Goal: Task Accomplishment & Management: Use online tool/utility

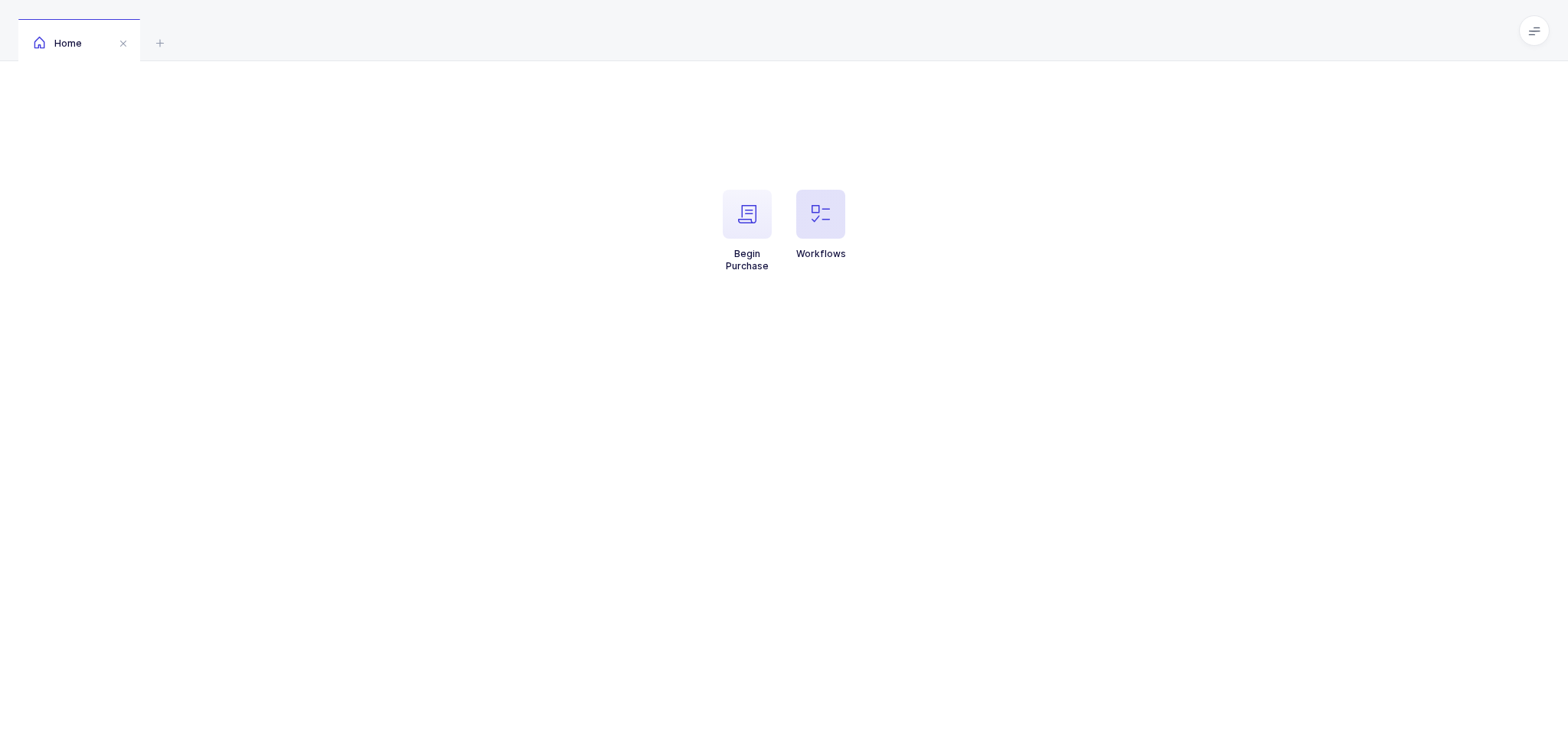
click at [810, 215] on span "button" at bounding box center [821, 215] width 49 height 49
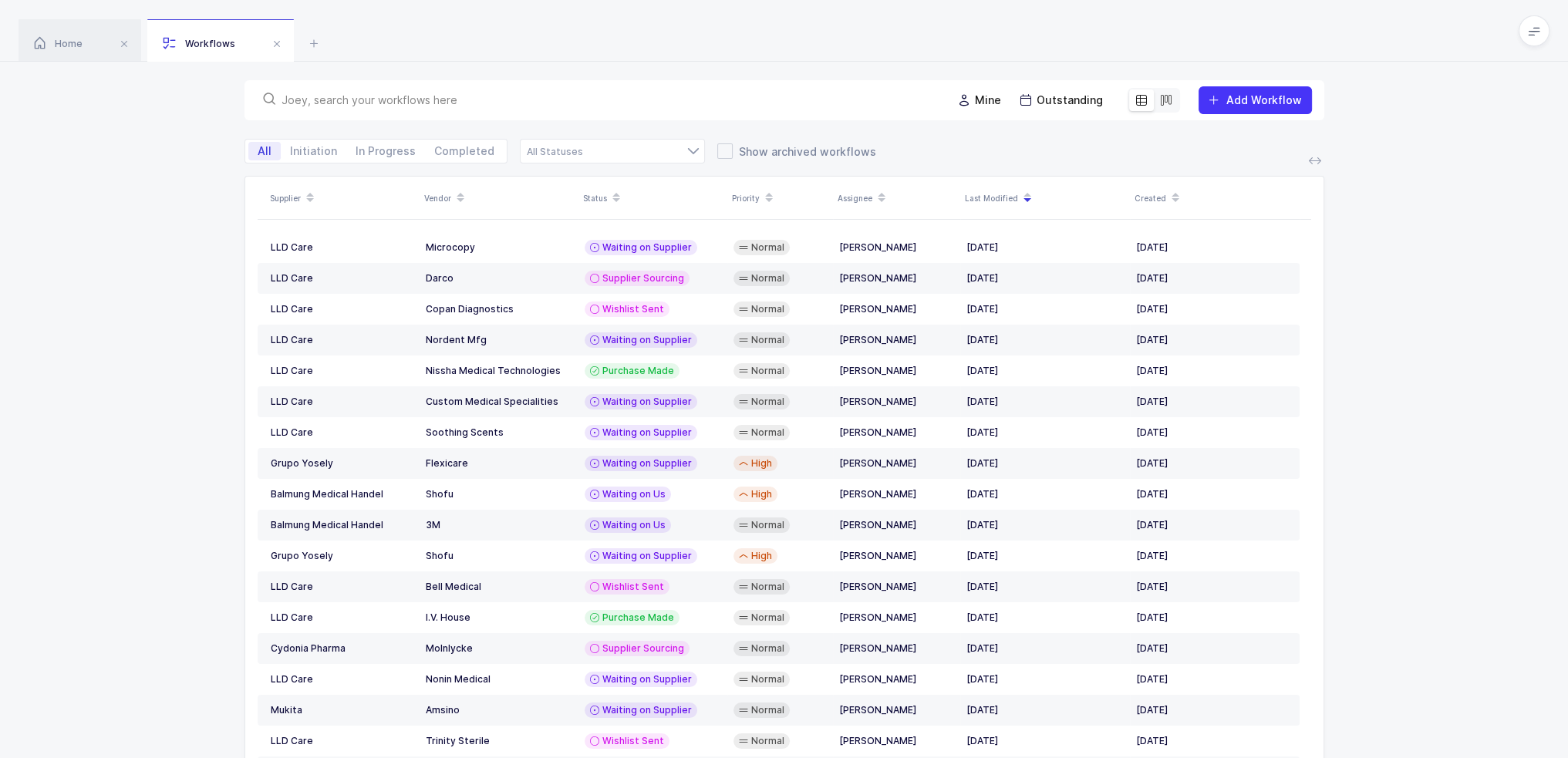
click at [527, 99] on input "text" at bounding box center [607, 99] width 651 height 15
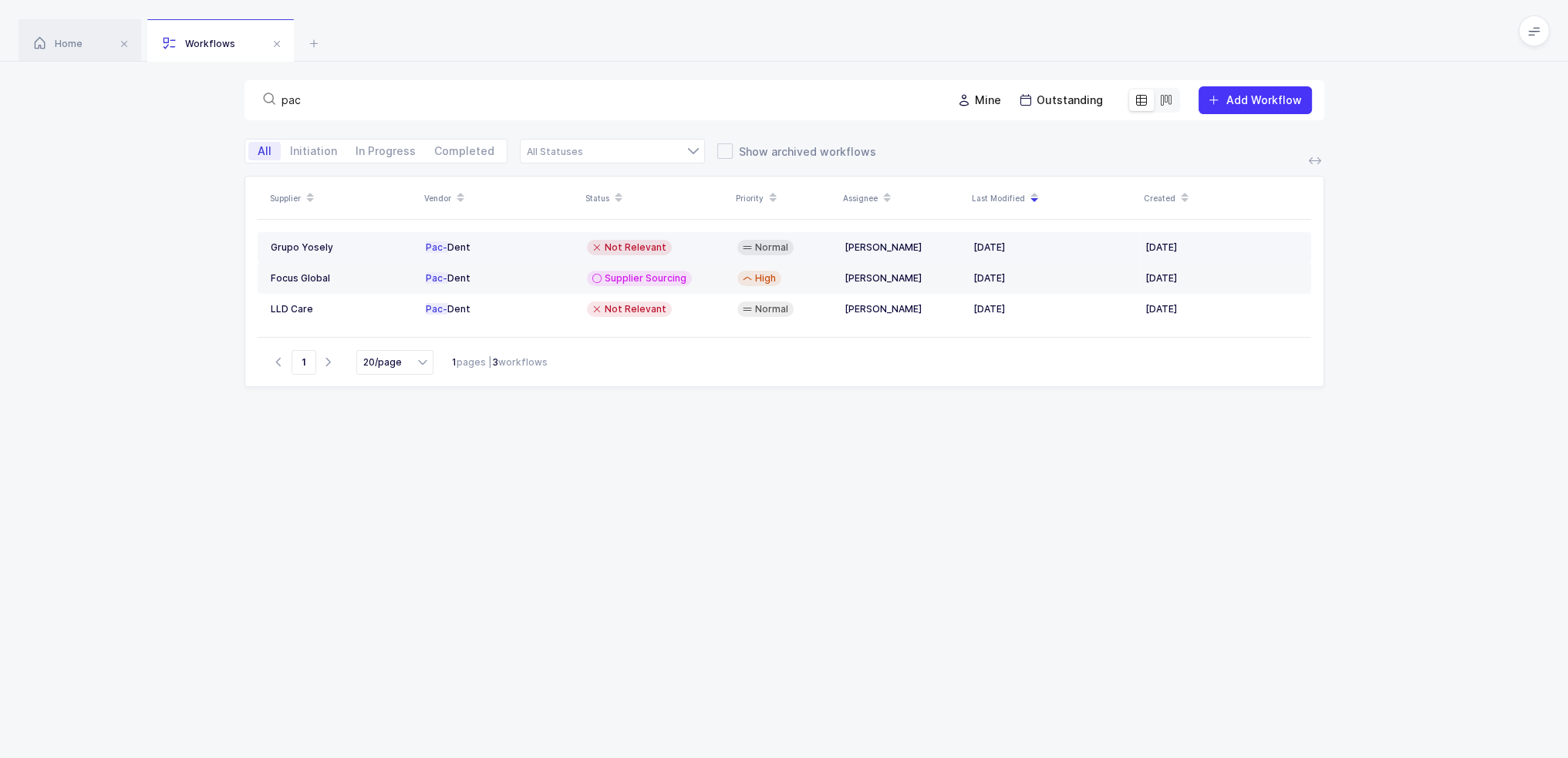
type input "pac"
click at [654, 238] on td "Not Relevant" at bounding box center [656, 247] width 151 height 31
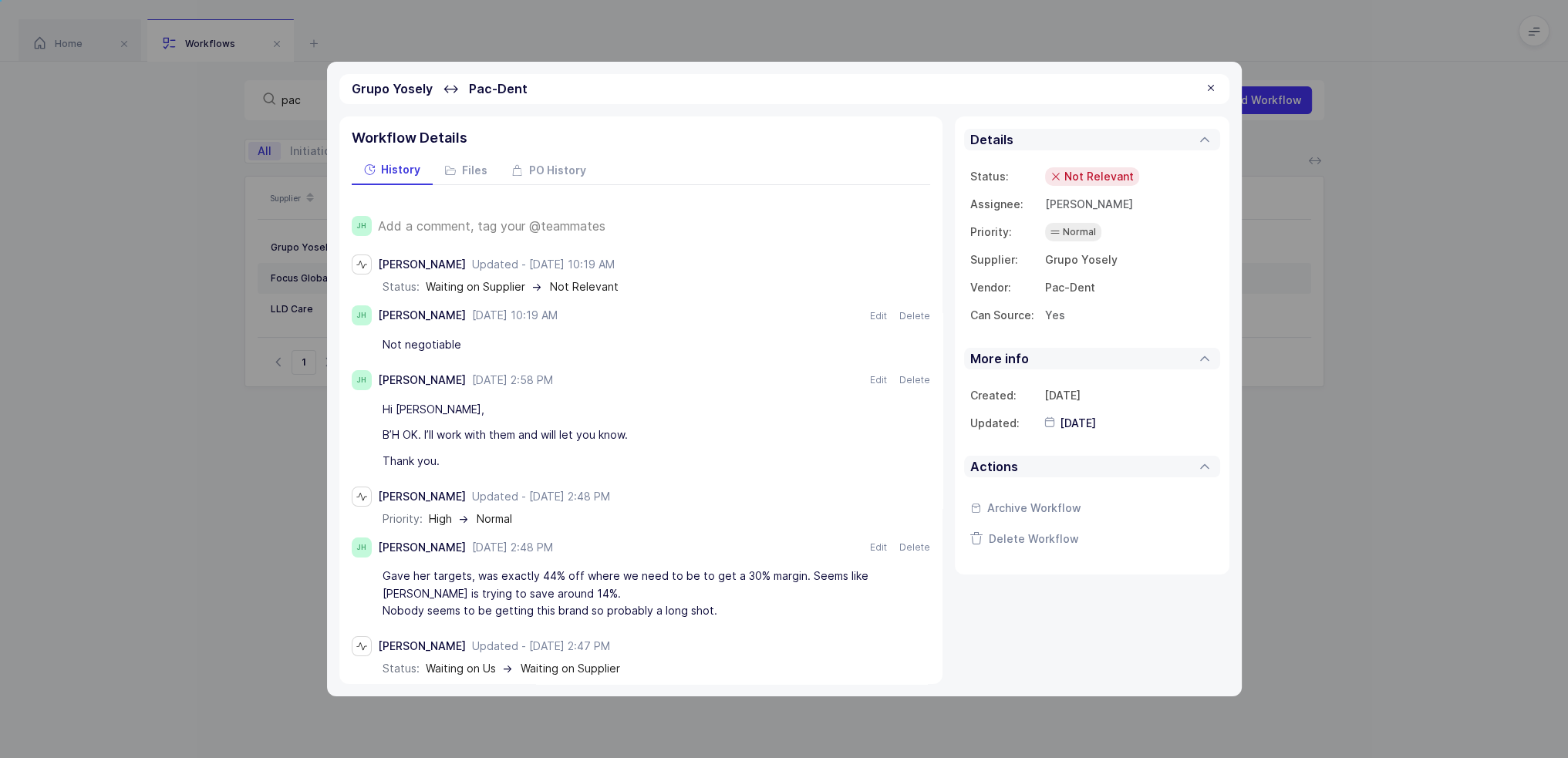
click at [490, 340] on div "Not negotiable" at bounding box center [634, 345] width 502 height 27
click at [485, 345] on div "Not negotiable" at bounding box center [634, 345] width 502 height 27
drag, startPoint x: 485, startPoint y: 345, endPoint x: 497, endPoint y: 349, distance: 12.6
click at [497, 349] on div "Not negotiable" at bounding box center [634, 345] width 502 height 27
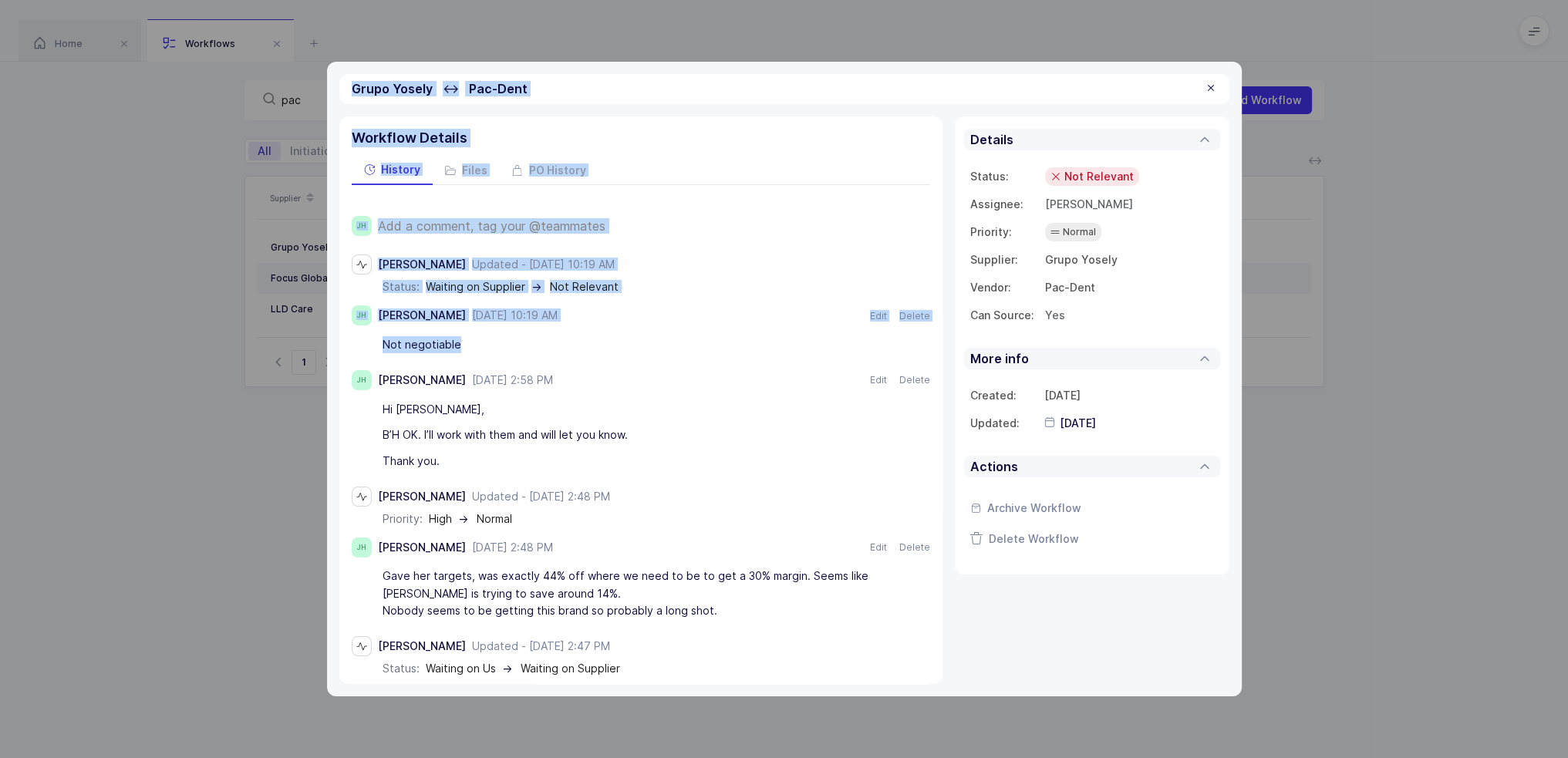
drag, startPoint x: 497, startPoint y: 349, endPoint x: 342, endPoint y: 94, distance: 298.4
click at [342, 94] on div "Grupo Yosely ↔ Pac-Dent Workflow Details History Files PO History JH Add a comm…" at bounding box center [784, 379] width 915 height 635
click at [342, 91] on div "Grupo Yosely ↔ Pac-Dent" at bounding box center [784, 90] width 890 height 30
drag, startPoint x: 342, startPoint y: 91, endPoint x: 496, endPoint y: 349, distance: 300.5
click at [496, 349] on div "Grupo Yosely ↔ Pac-Dent Workflow Details History Files PO History JH Add a comm…" at bounding box center [784, 379] width 915 height 635
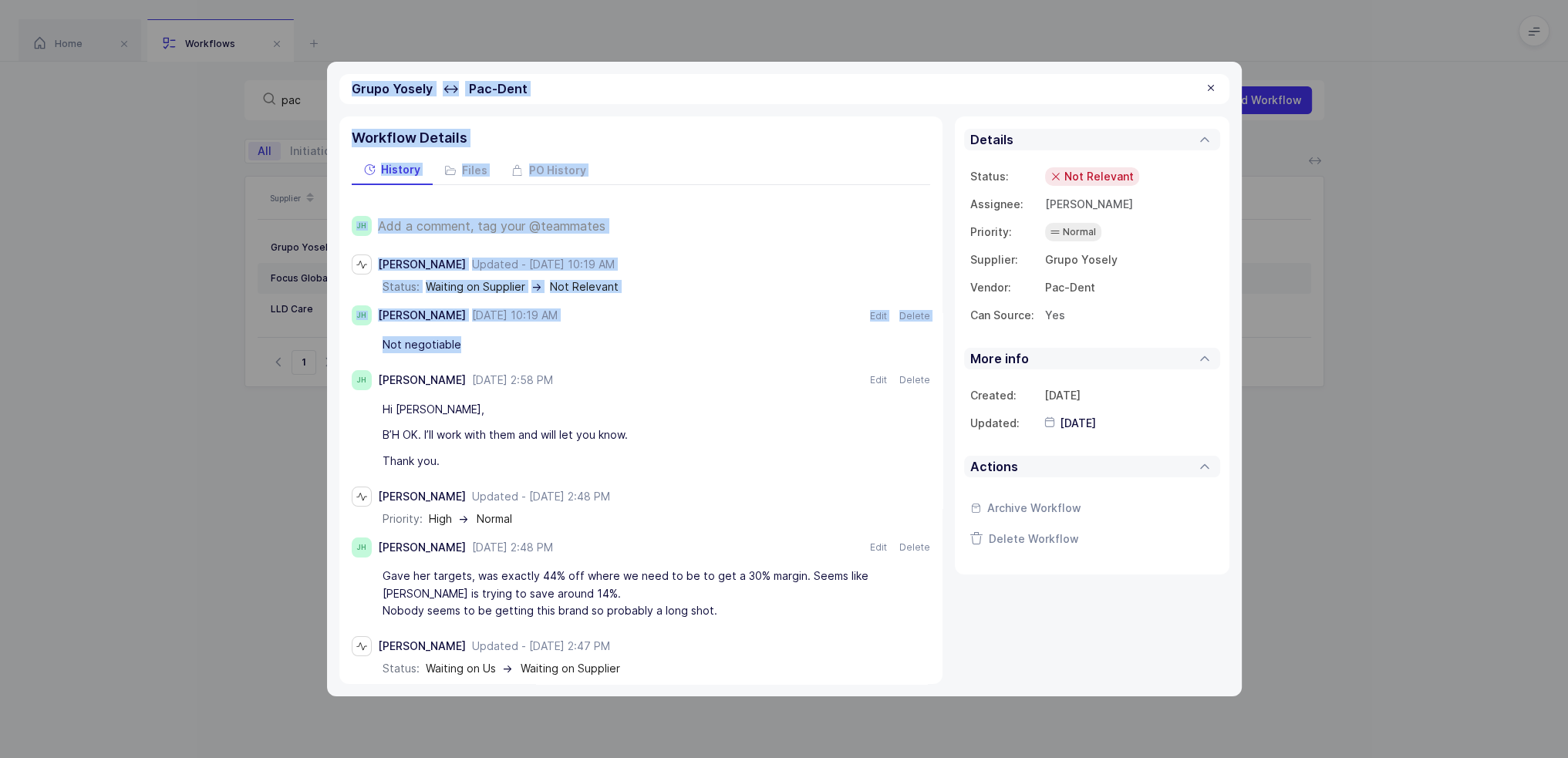
click at [496, 349] on div "Not negotiable" at bounding box center [634, 345] width 502 height 27
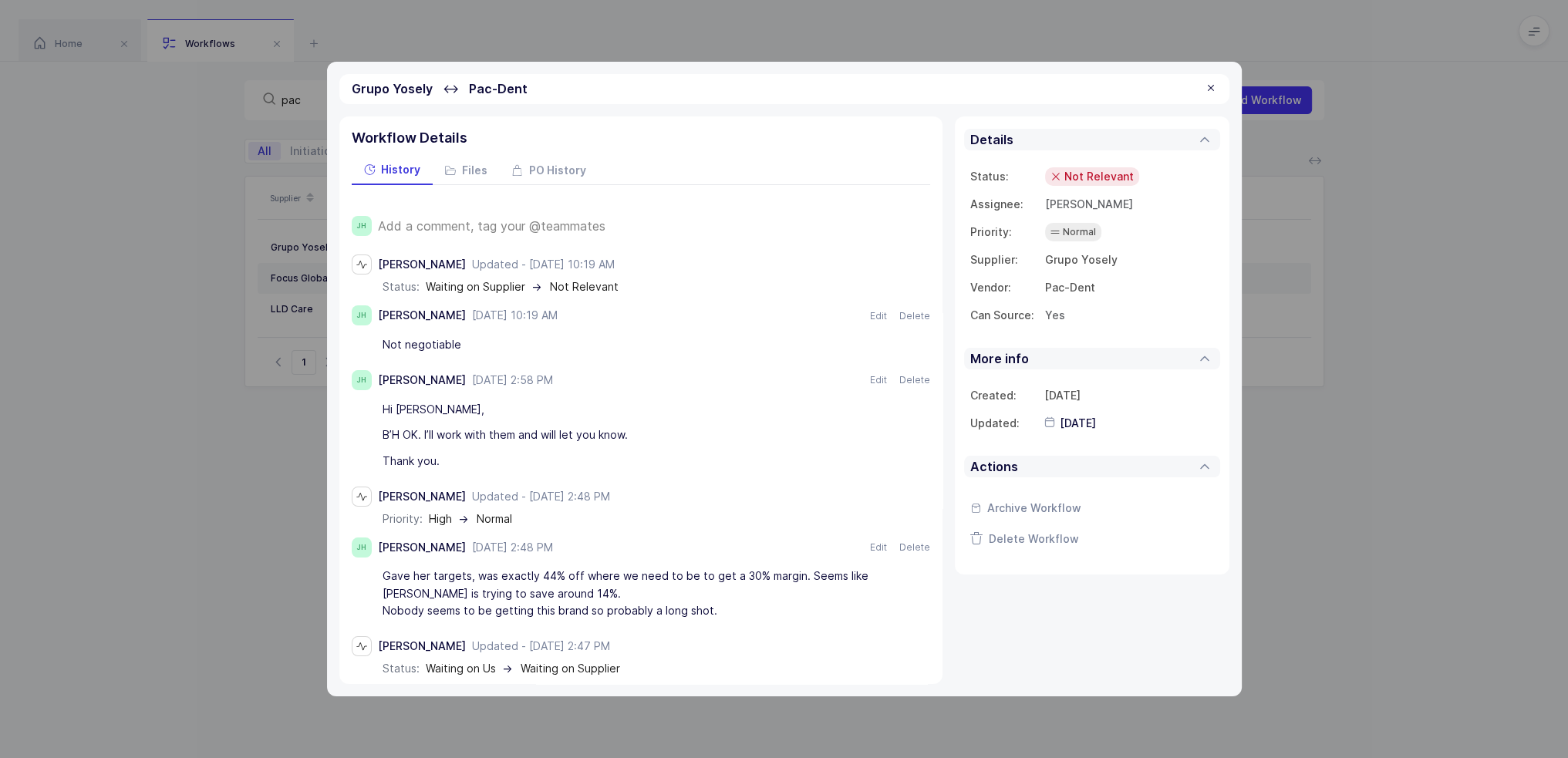
click at [501, 348] on div "Not negotiable" at bounding box center [634, 345] width 502 height 27
click at [1210, 89] on div at bounding box center [1211, 89] width 12 height 14
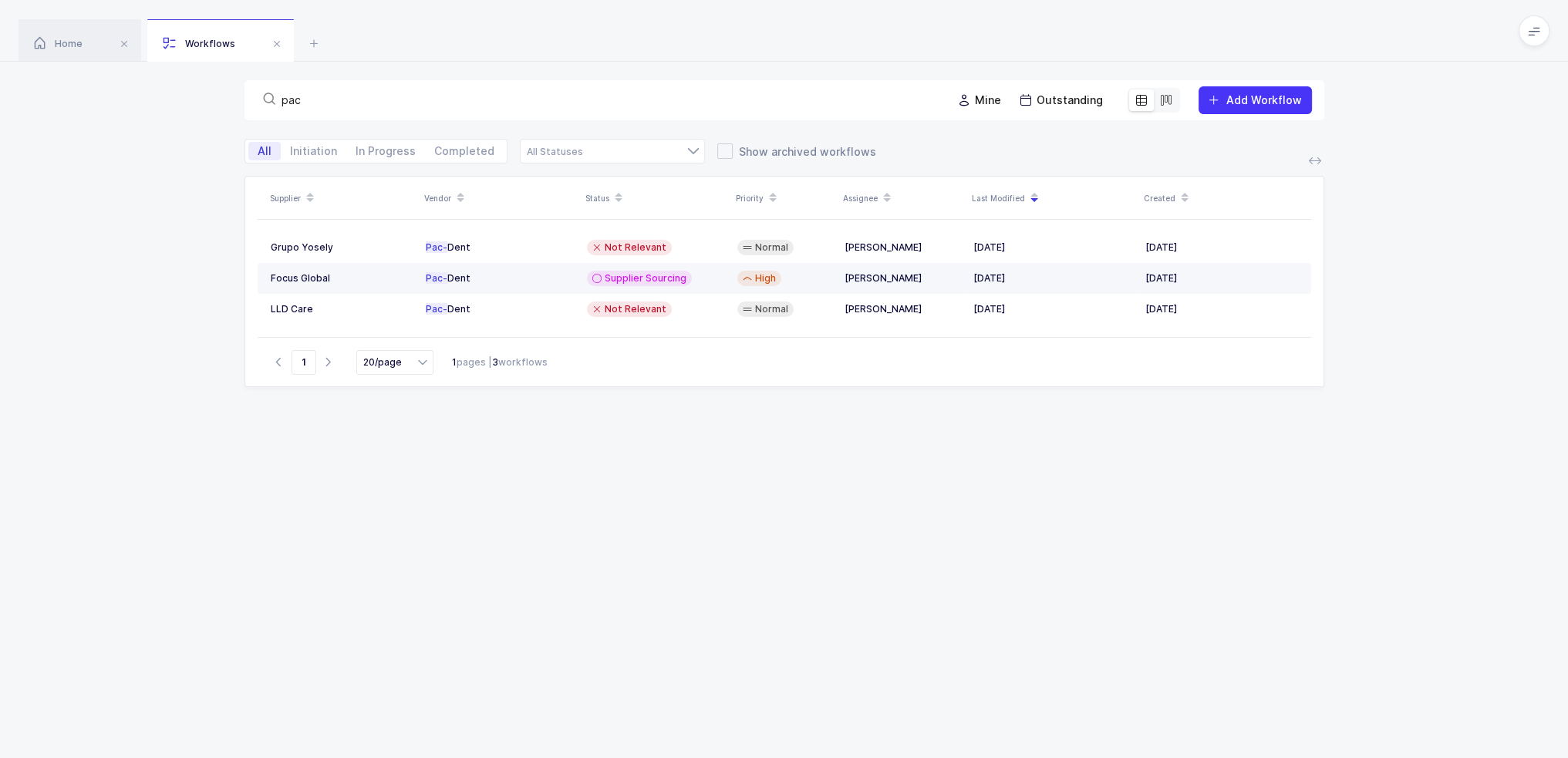
click at [611, 277] on span "Supplier Sourcing" at bounding box center [645, 278] width 82 height 12
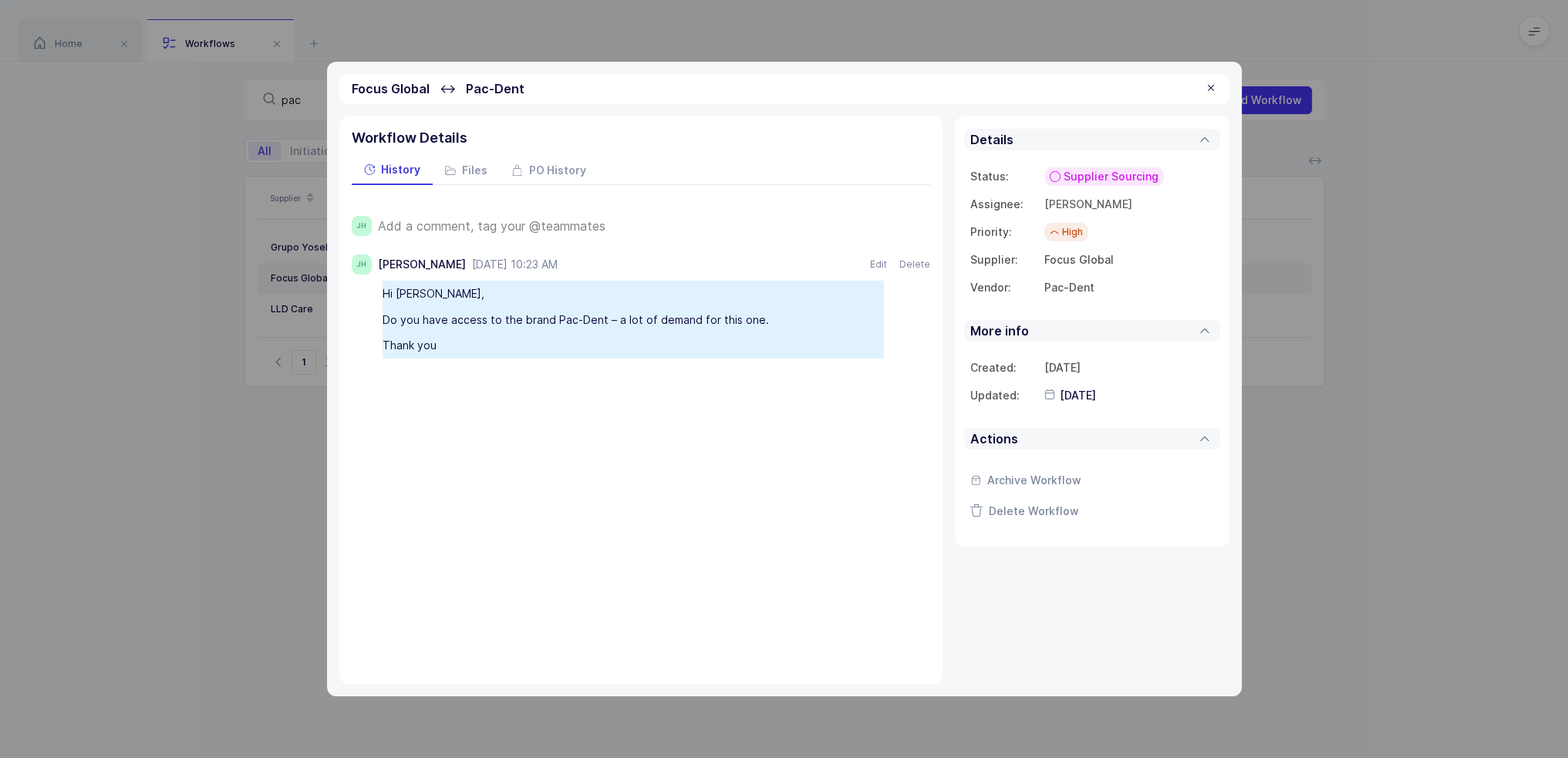
drag, startPoint x: 470, startPoint y: 340, endPoint x: 542, endPoint y: 363, distance: 75.6
click at [542, 363] on div "JH Add a comment, tag your @teammates JH Joey Husney July 24, 2025 at 10:23 AM …" at bounding box center [641, 278] width 579 height 186
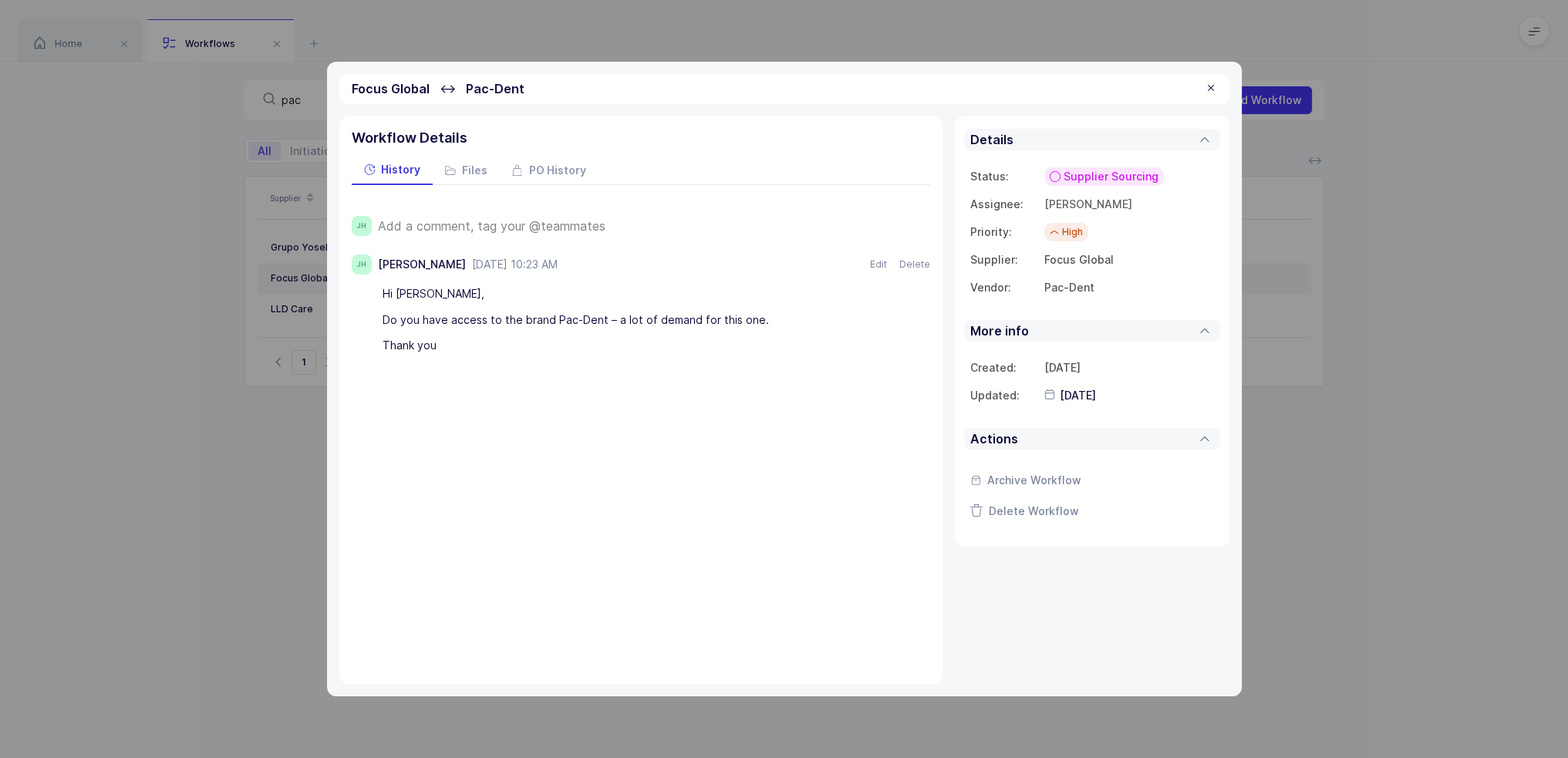
click at [1206, 84] on div at bounding box center [1211, 89] width 12 height 14
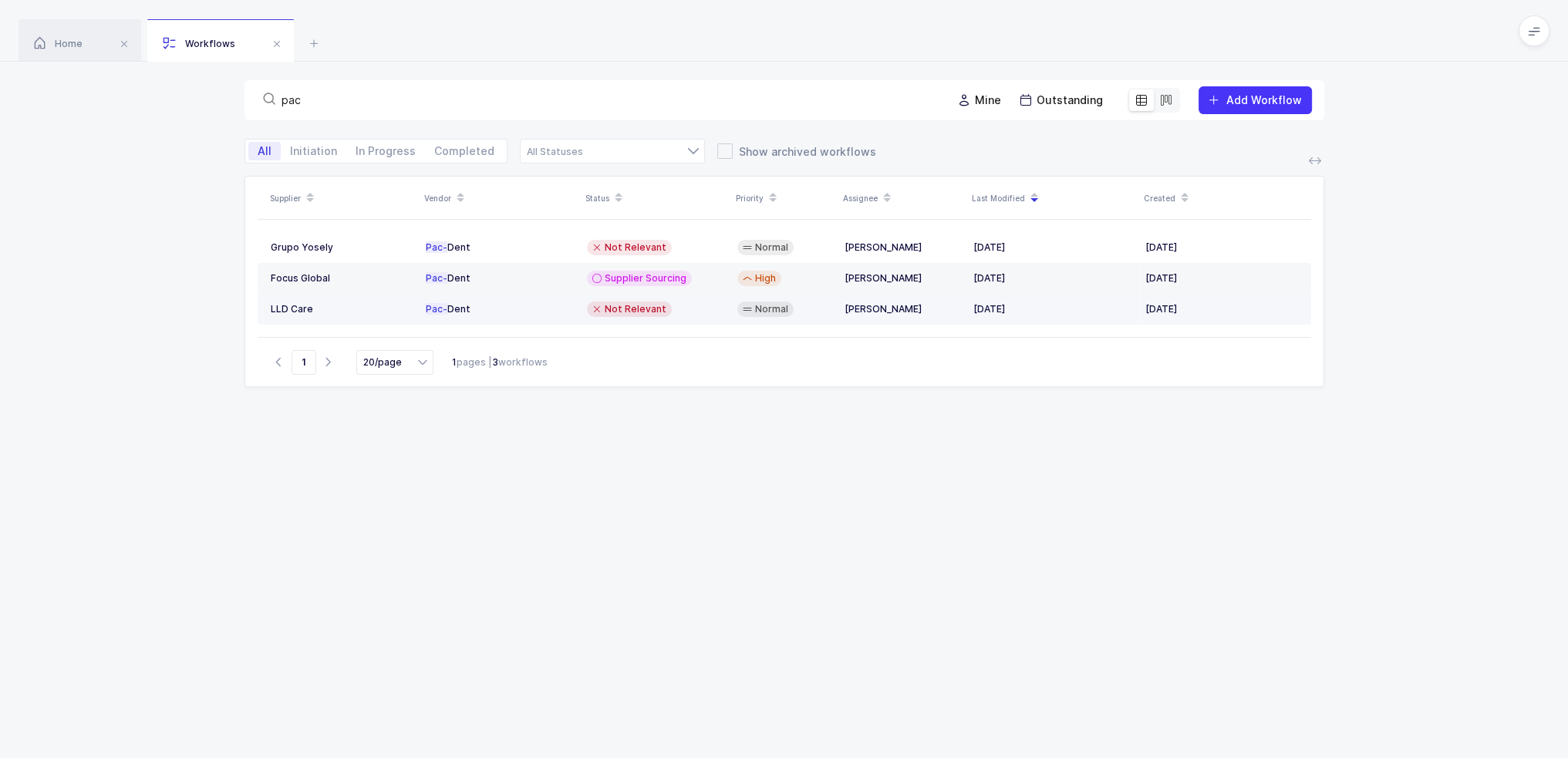
click at [581, 314] on td "Not Relevant" at bounding box center [656, 309] width 151 height 31
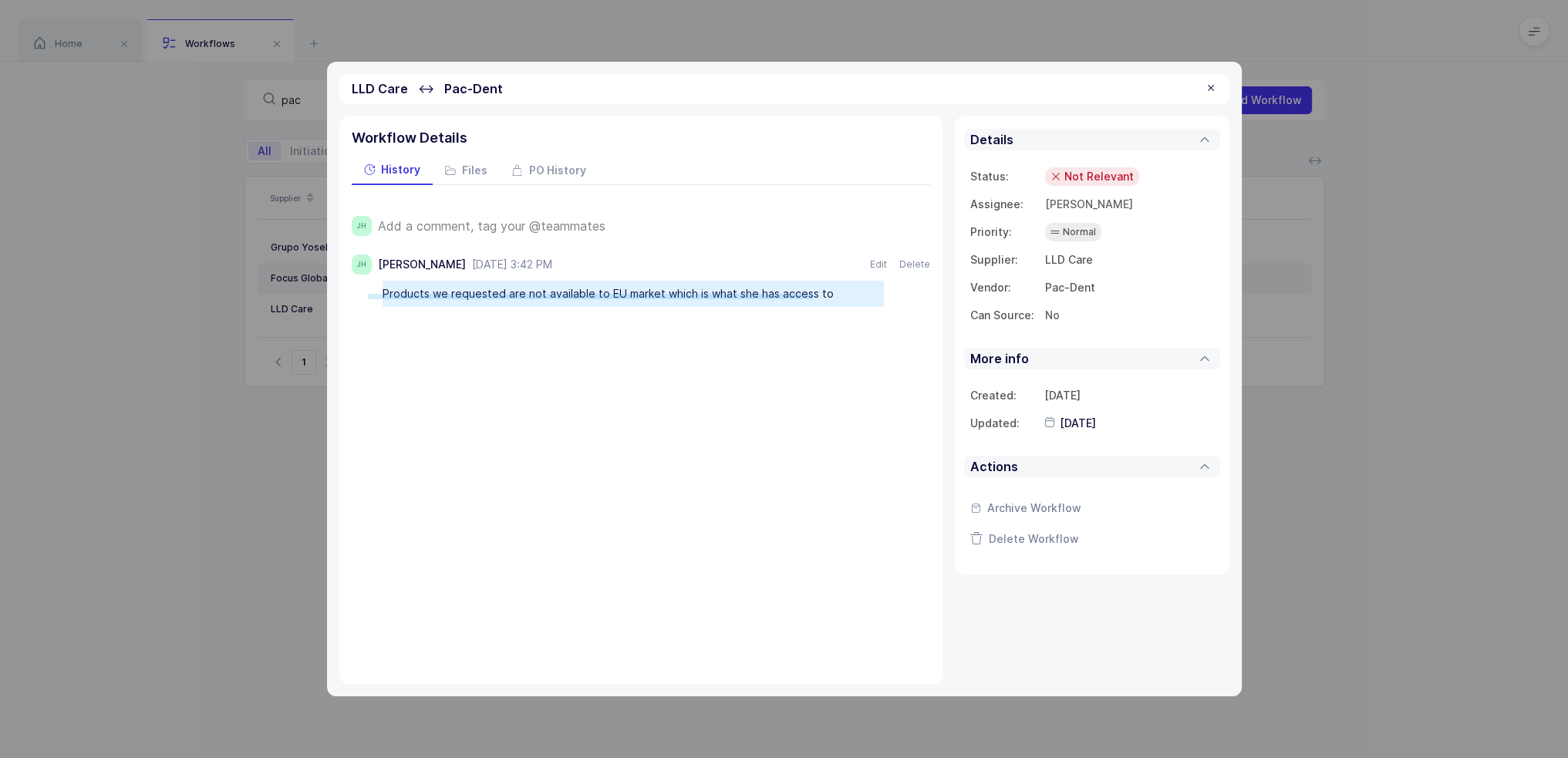
drag, startPoint x: 368, startPoint y: 294, endPoint x: 827, endPoint y: 299, distance: 459.0
click at [825, 299] on div "Products we requested are not available to EU market which is what she has acce…" at bounding box center [641, 294] width 579 height 27
click at [849, 347] on div "Workflow Details History Files PO History JH Add a comment, tag your @teammates…" at bounding box center [641, 400] width 604 height 568
drag, startPoint x: 857, startPoint y: 332, endPoint x: 845, endPoint y: 326, distance: 13.4
click at [845, 326] on div "Workflow Details History Files PO History JH Add a comment, tag your @teammates…" at bounding box center [641, 400] width 604 height 568
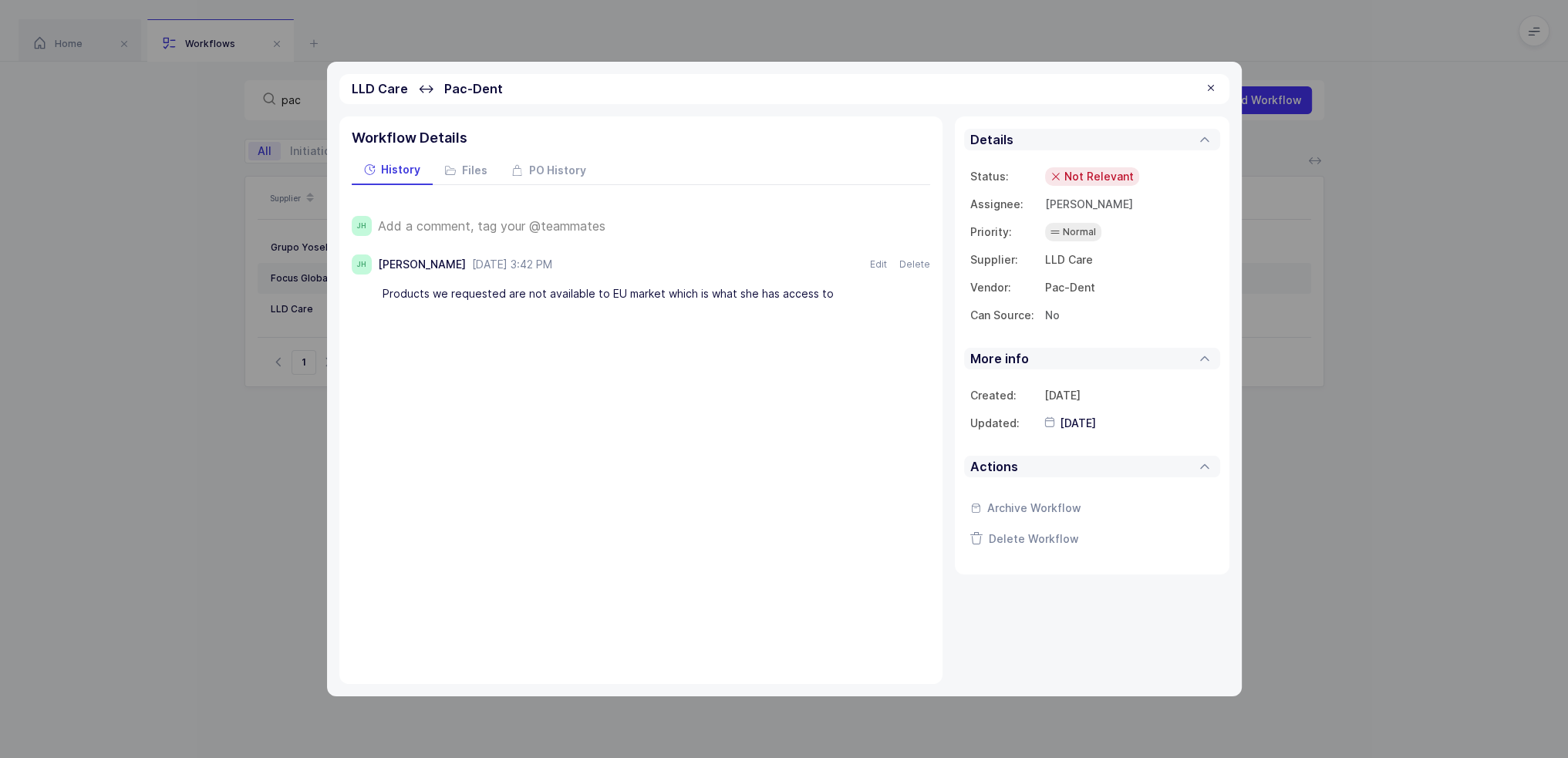
click at [845, 326] on div "Workflow Details History Files PO History JH Add a comment, tag your @teammates…" at bounding box center [641, 400] width 604 height 568
click at [1210, 88] on div at bounding box center [1211, 89] width 12 height 14
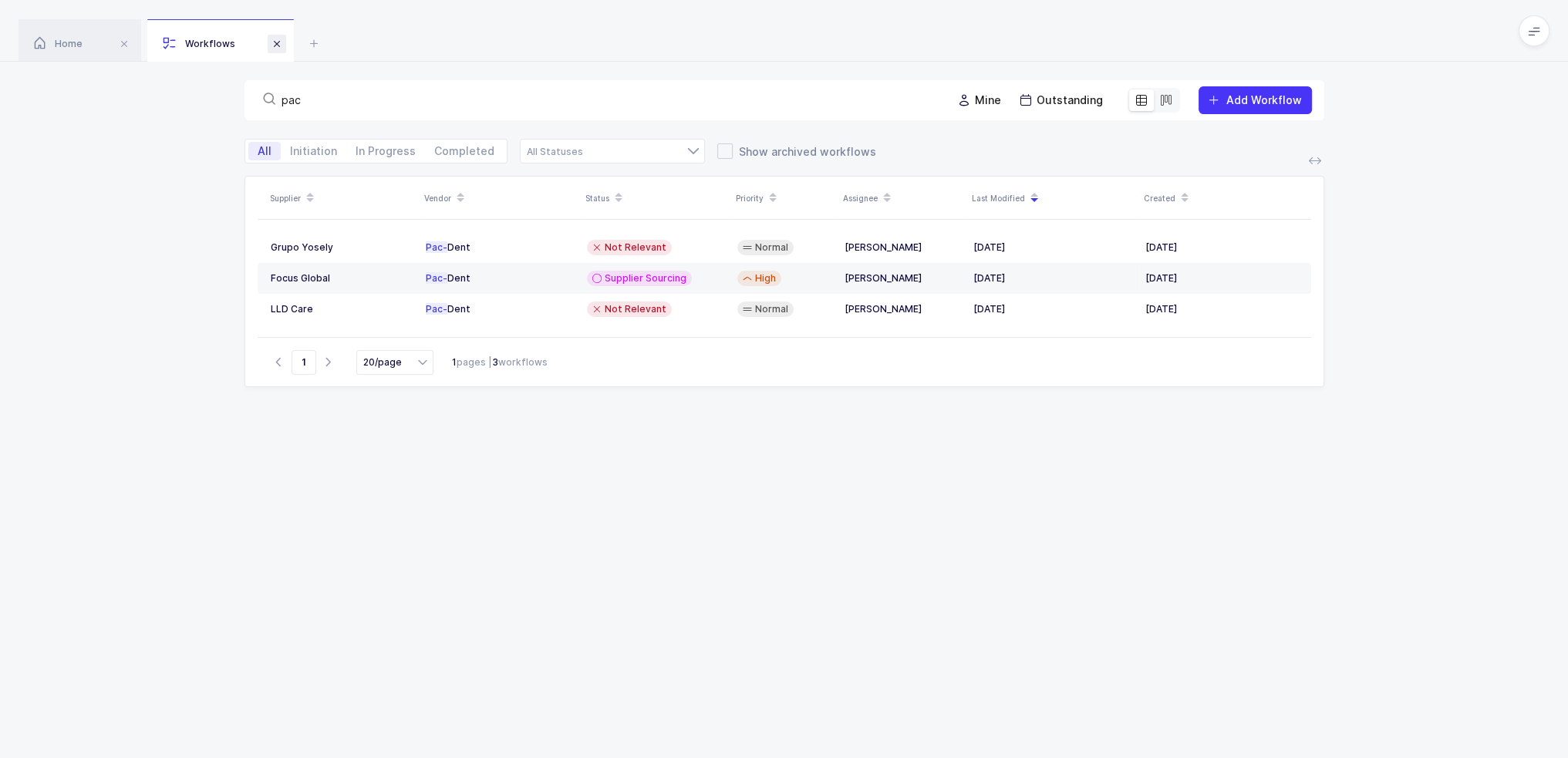
click at [275, 42] on span at bounding box center [277, 43] width 19 height 19
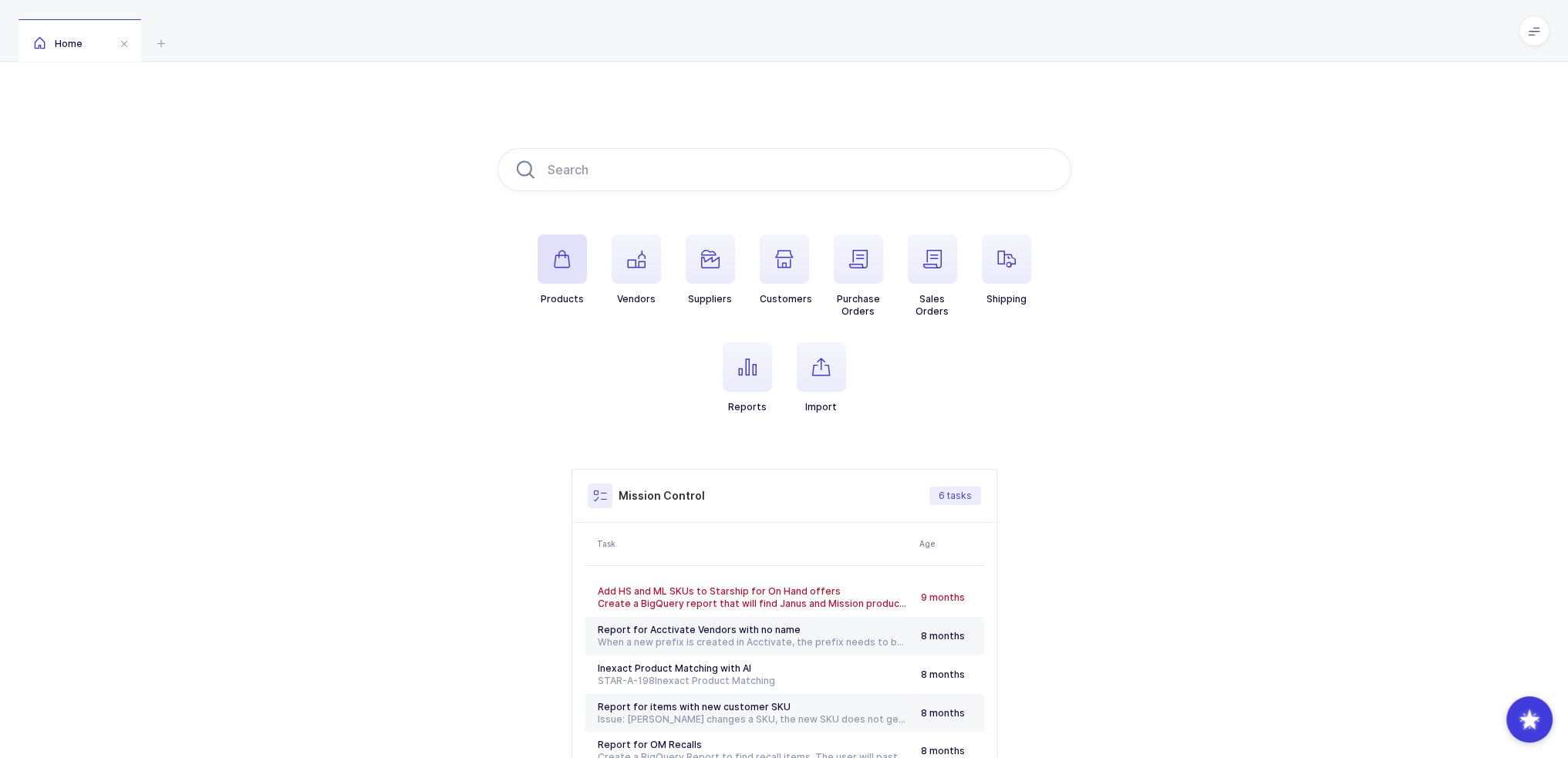
click at [544, 283] on span "button" at bounding box center [563, 260] width 50 height 50
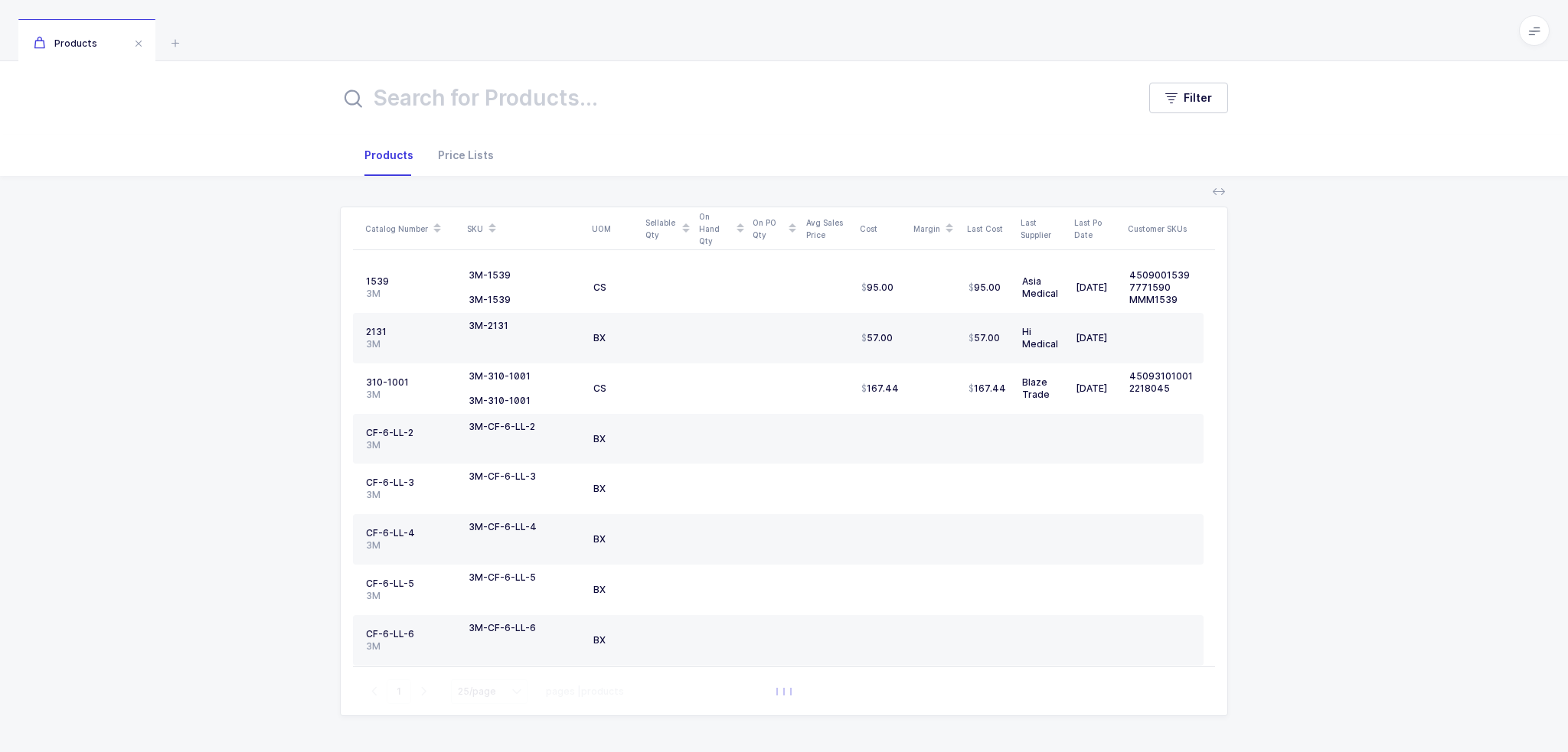
click at [301, 240] on div "Catalog Number SKU UOM Sellable Qty On Hand Qty On PO Qty Avg Sales Price Cost …" at bounding box center [784, 464] width 1543 height 575
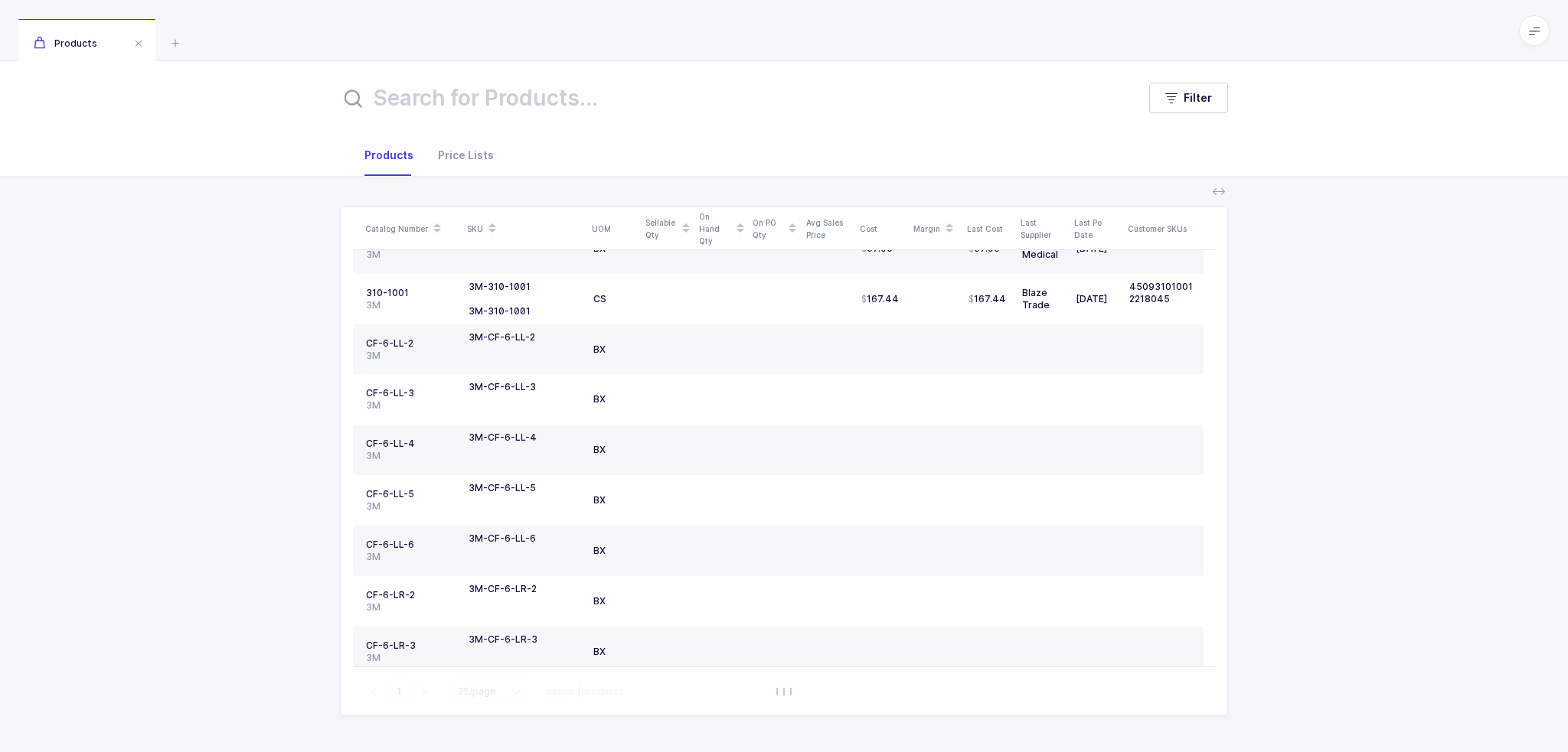
drag, startPoint x: 1007, startPoint y: 183, endPoint x: 1331, endPoint y: 685, distance: 597.5
click at [1330, 684] on div "Catalog Number SKU UOM Sellable Qty On Hand Qty On PO Qty Avg Sales Price Cost …" at bounding box center [784, 464] width 1543 height 575
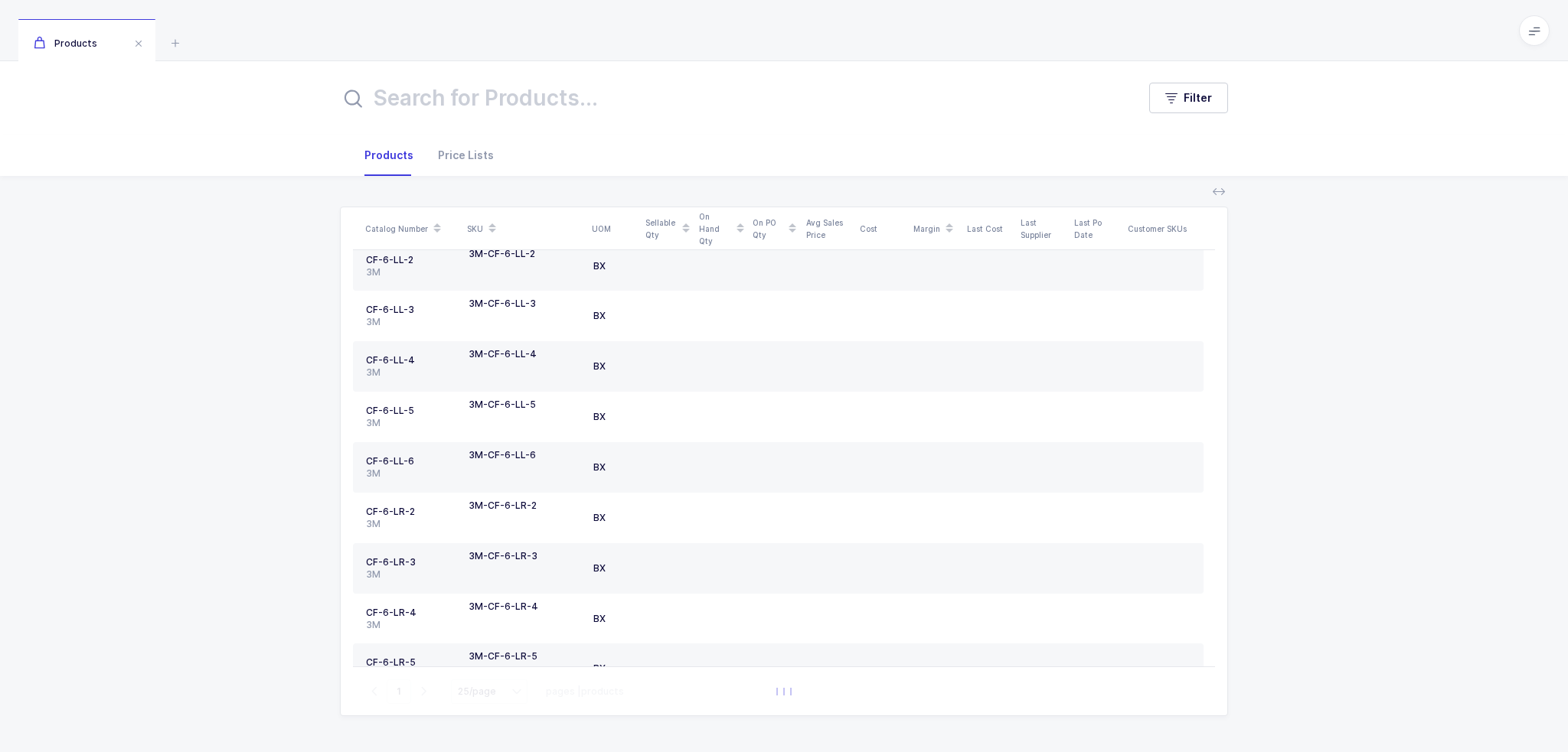
click at [1381, 678] on div "Catalog Number SKU UOM Sellable Qty On Hand Qty On PO Qty Avg Sales Price Cost …" at bounding box center [784, 464] width 1543 height 575
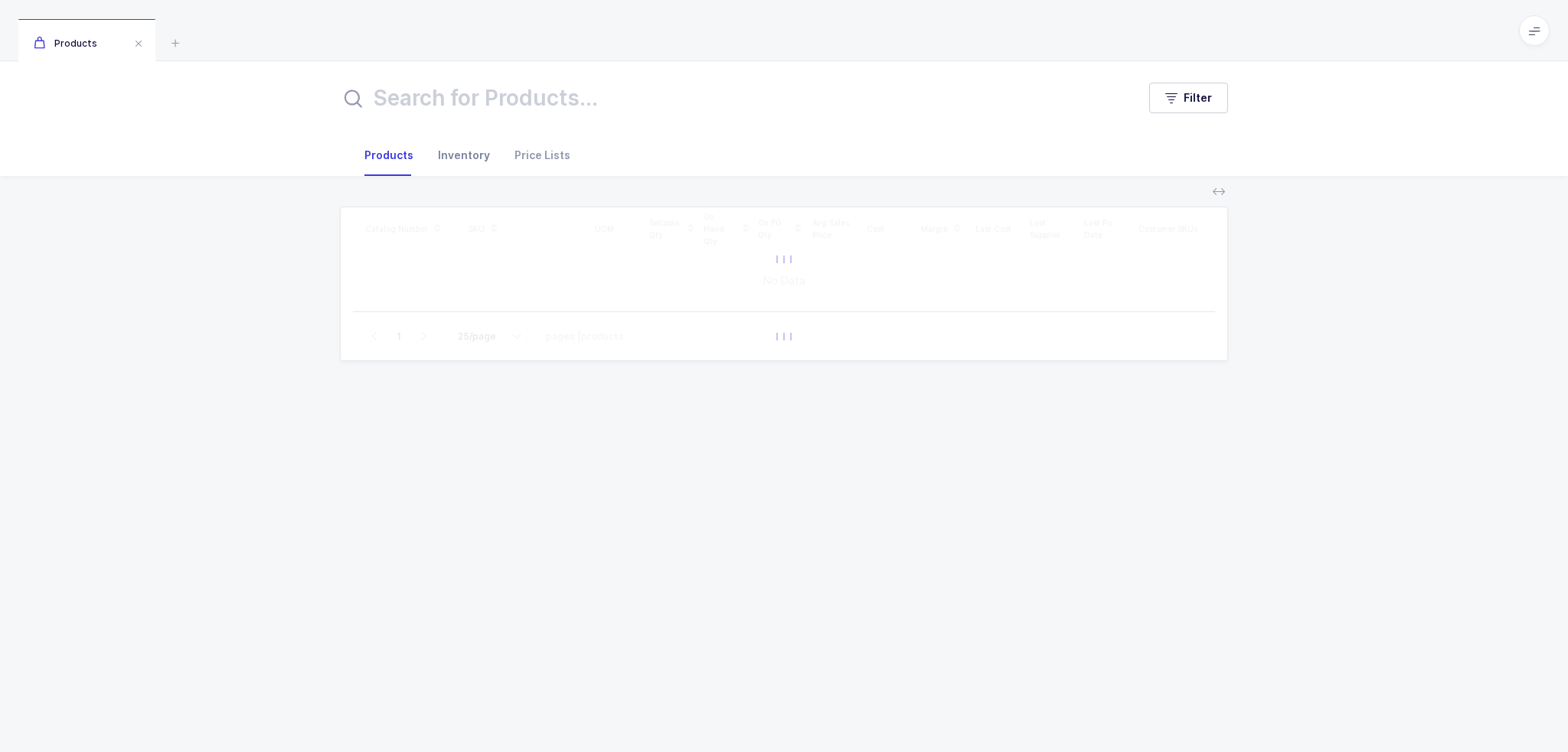
click at [450, 164] on div "Inventory" at bounding box center [464, 155] width 77 height 41
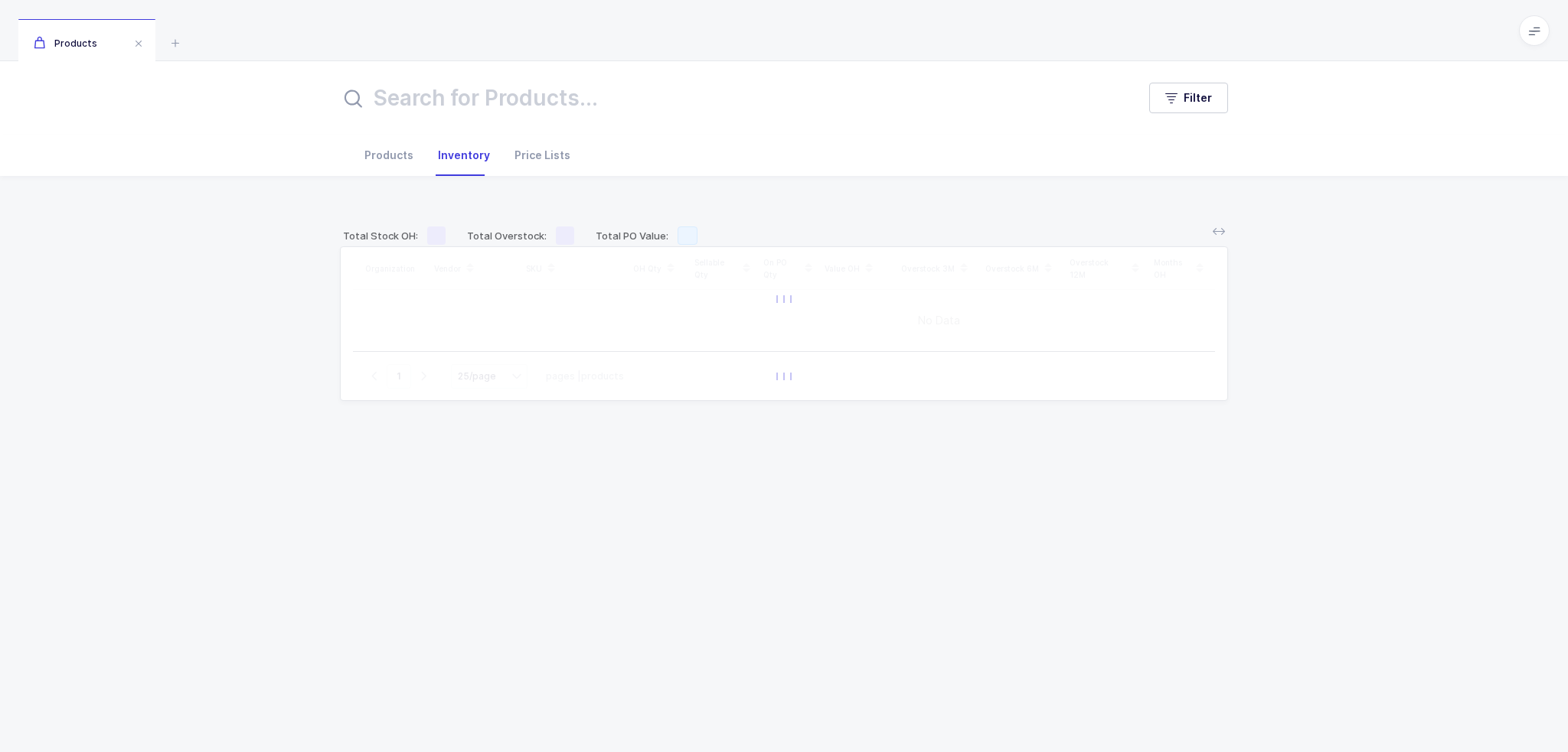
click at [1142, 223] on div "Total Stock OH: Total Overstock: Total PO Value:" at bounding box center [784, 226] width 889 height 40
drag, startPoint x: 605, startPoint y: 235, endPoint x: 723, endPoint y: 227, distance: 118.3
click at [723, 227] on div "Total Stock OH: Total Overstock: Total PO Value:" at bounding box center [784, 226] width 889 height 40
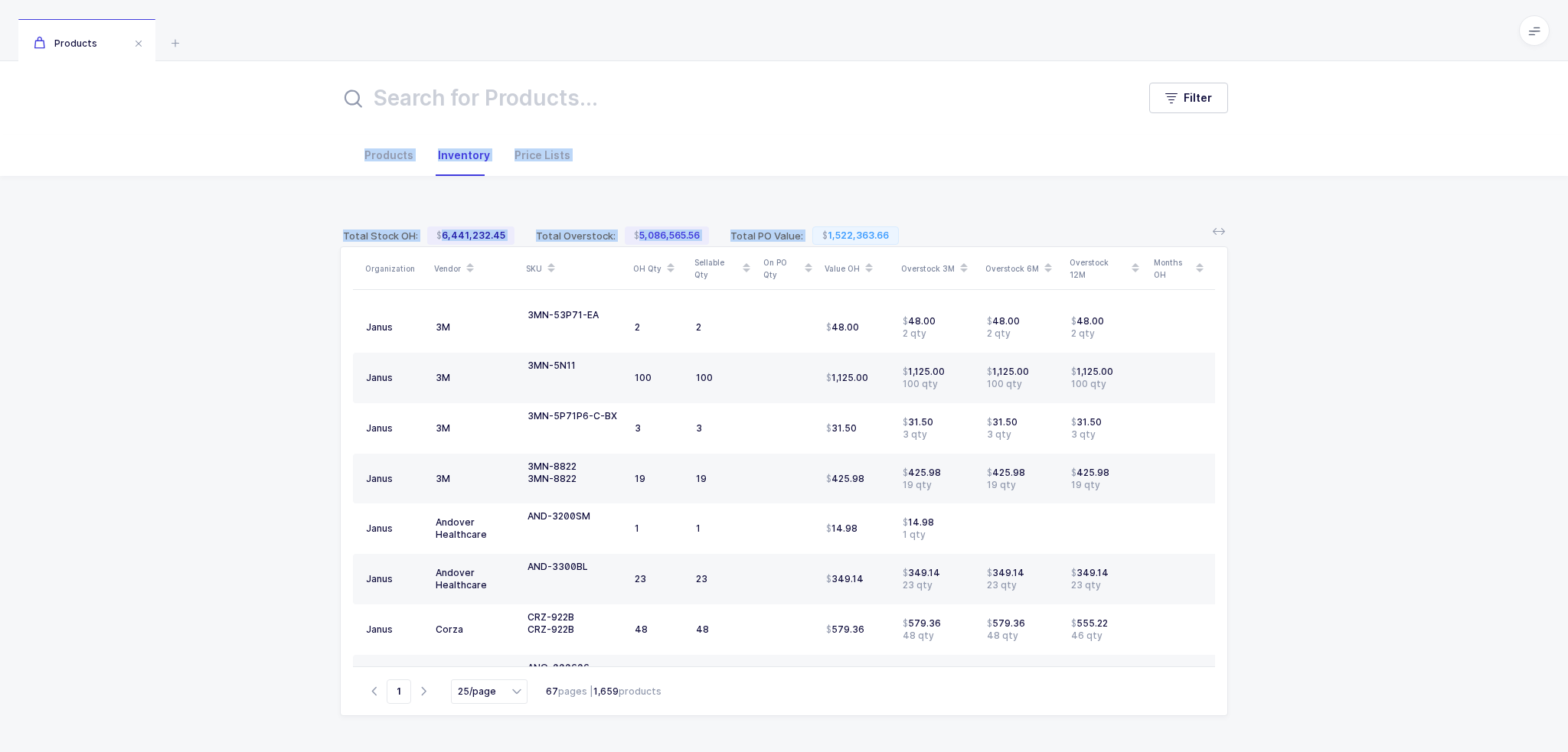
drag, startPoint x: 705, startPoint y: 237, endPoint x: 692, endPoint y: 164, distance: 74.1
click at [692, 164] on div "Products Inventory Price Lists Catalog Number SKU UOM Sellable Qty On Hand Qty …" at bounding box center [784, 442] width 1568 height 617
click at [692, 164] on div "Products Inventory Price Lists" at bounding box center [784, 155] width 864 height 41
click at [943, 208] on div "Total Stock OH: 6,441,232.45 Total Overstock: 5,086,565.56 Total PO Value: 1,52…" at bounding box center [784, 226] width 889 height 40
click at [553, 367] on div "3MN-5N11" at bounding box center [552, 366] width 48 height 12
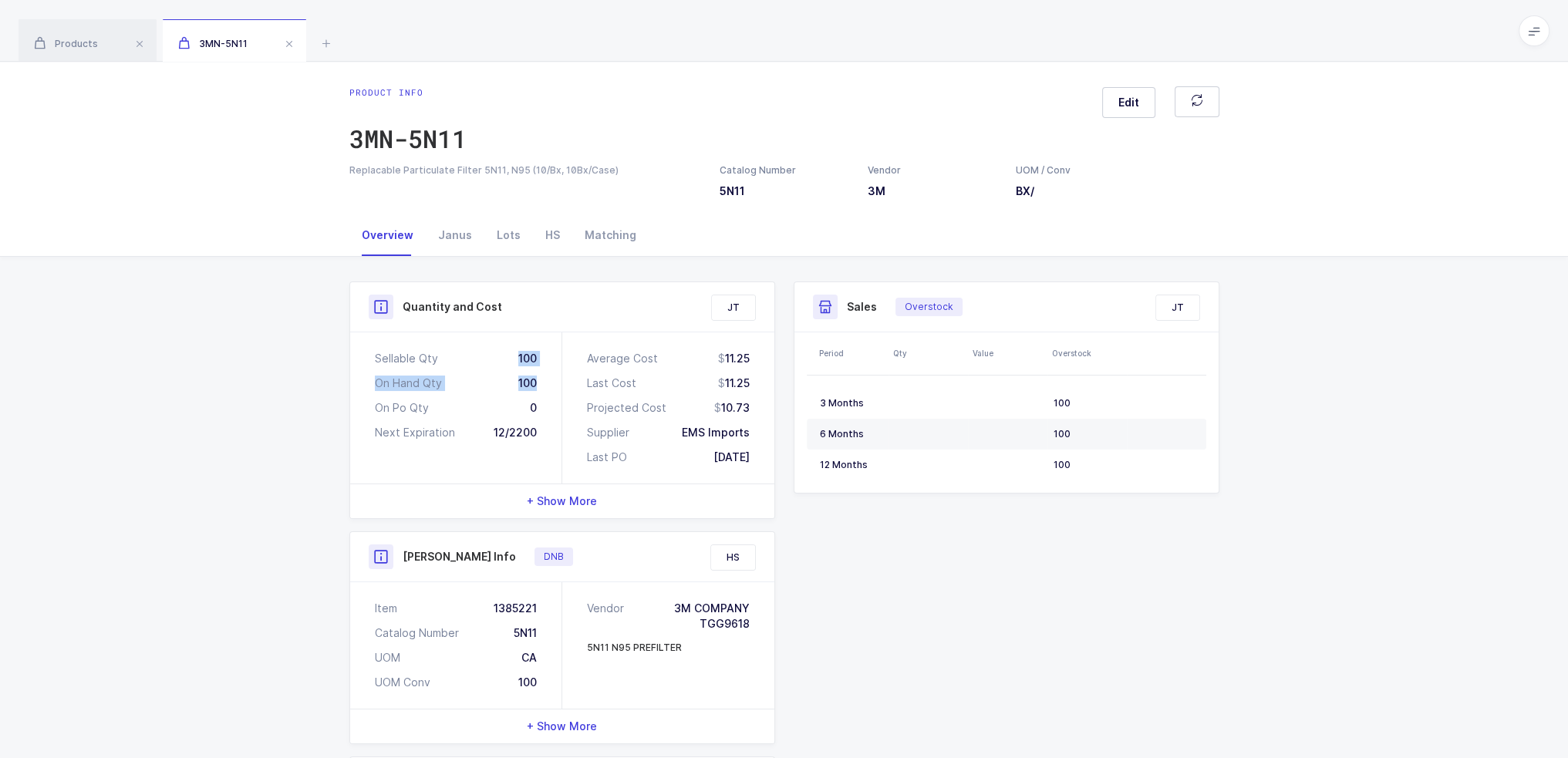
drag, startPoint x: 511, startPoint y: 353, endPoint x: 556, endPoint y: 382, distance: 53.5
click at [556, 382] on div "Sellable Qty 100 On Hand Qty 100 On Po Qty 0 Next Expiration 12/2200" at bounding box center [456, 408] width 212 height 152
drag, startPoint x: 549, startPoint y: 380, endPoint x: 358, endPoint y: 355, distance: 192.6
click at [358, 355] on div "Sellable Qty 100 On Hand Qty 100 On Po Qty 0 Next Expiration 12/2200" at bounding box center [456, 408] width 212 height 152
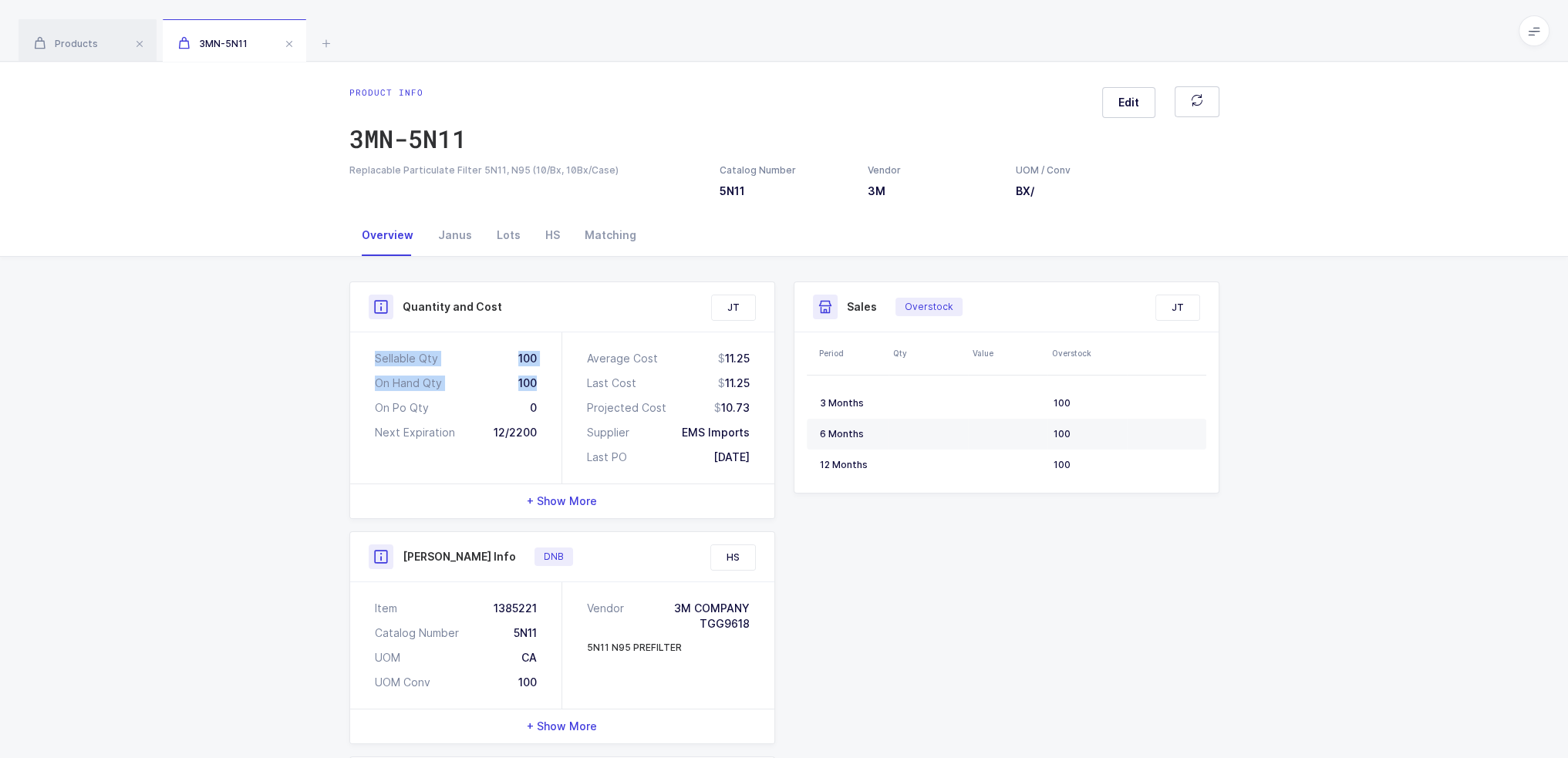
click at [358, 355] on div "Sellable Qty 100 On Hand Qty 100 On Po Qty 0 Next Expiration 12/2200" at bounding box center [456, 408] width 212 height 152
drag, startPoint x: 363, startPoint y: 354, endPoint x: 540, endPoint y: 379, distance: 178.8
click at [540, 379] on div "Sellable Qty 100 On Hand Qty 100 On Po Qty 0 Next Expiration 12/2200" at bounding box center [456, 408] width 212 height 152
click at [82, 40] on span "Products" at bounding box center [66, 43] width 64 height 12
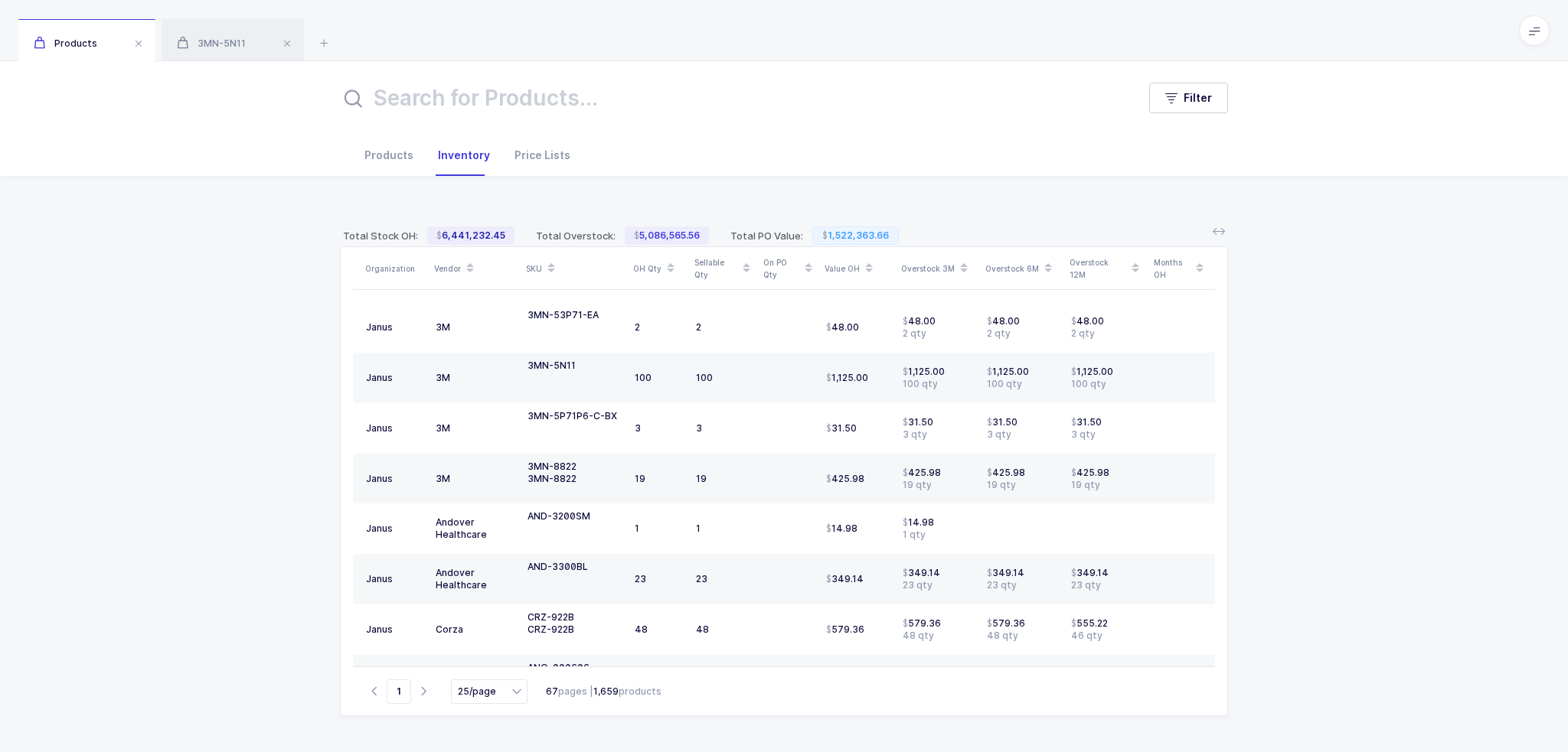
drag, startPoint x: 829, startPoint y: 376, endPoint x: 953, endPoint y: 385, distance: 124.3
click at [953, 385] on tr "Janus 3M 3MN-5N11 100 100 1,125.00 1,125.00 100 qty 1,125.00 100 qty 1,125.00 1…" at bounding box center [939, 377] width 1172 height 50
click at [952, 383] on div "100 qty" at bounding box center [939, 384] width 72 height 12
click at [690, 371] on td "100" at bounding box center [724, 377] width 69 height 50
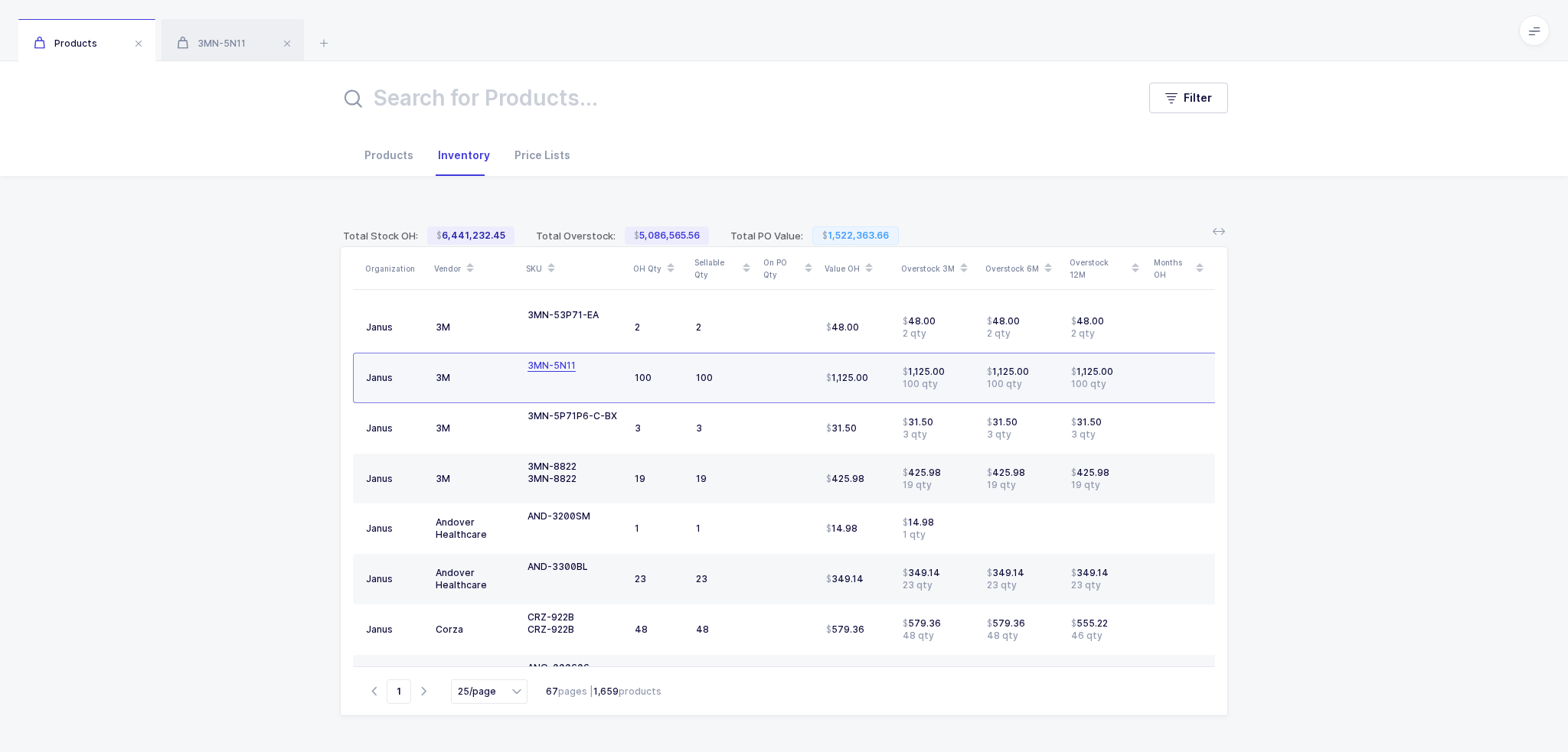
click at [550, 364] on div "3MN-5N11" at bounding box center [552, 366] width 48 height 12
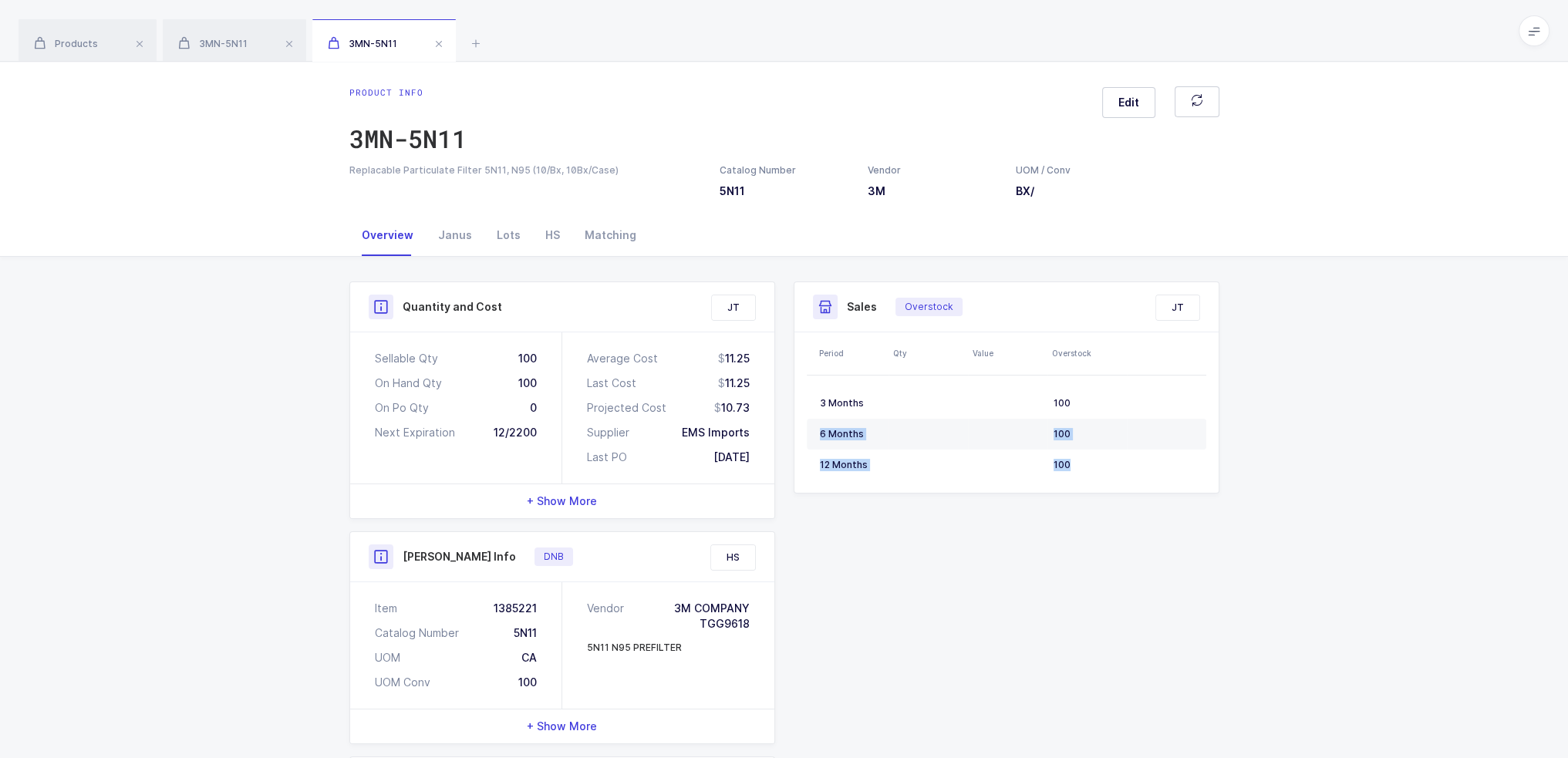
drag, startPoint x: 1075, startPoint y: 389, endPoint x: 1093, endPoint y: 485, distance: 97.7
click at [1093, 485] on table "3 Months 100 6 Months 100 12 Months 100" at bounding box center [1006, 434] width 400 height 117
click at [1094, 484] on table "3 Months 100 6 Months 100 12 Months 100" at bounding box center [1006, 434] width 400 height 117
drag, startPoint x: 1100, startPoint y: 481, endPoint x: 1092, endPoint y: 463, distance: 19.7
click at [1092, 463] on table "3 Months 100 6 Months 100 12 Months 100" at bounding box center [1006, 434] width 400 height 117
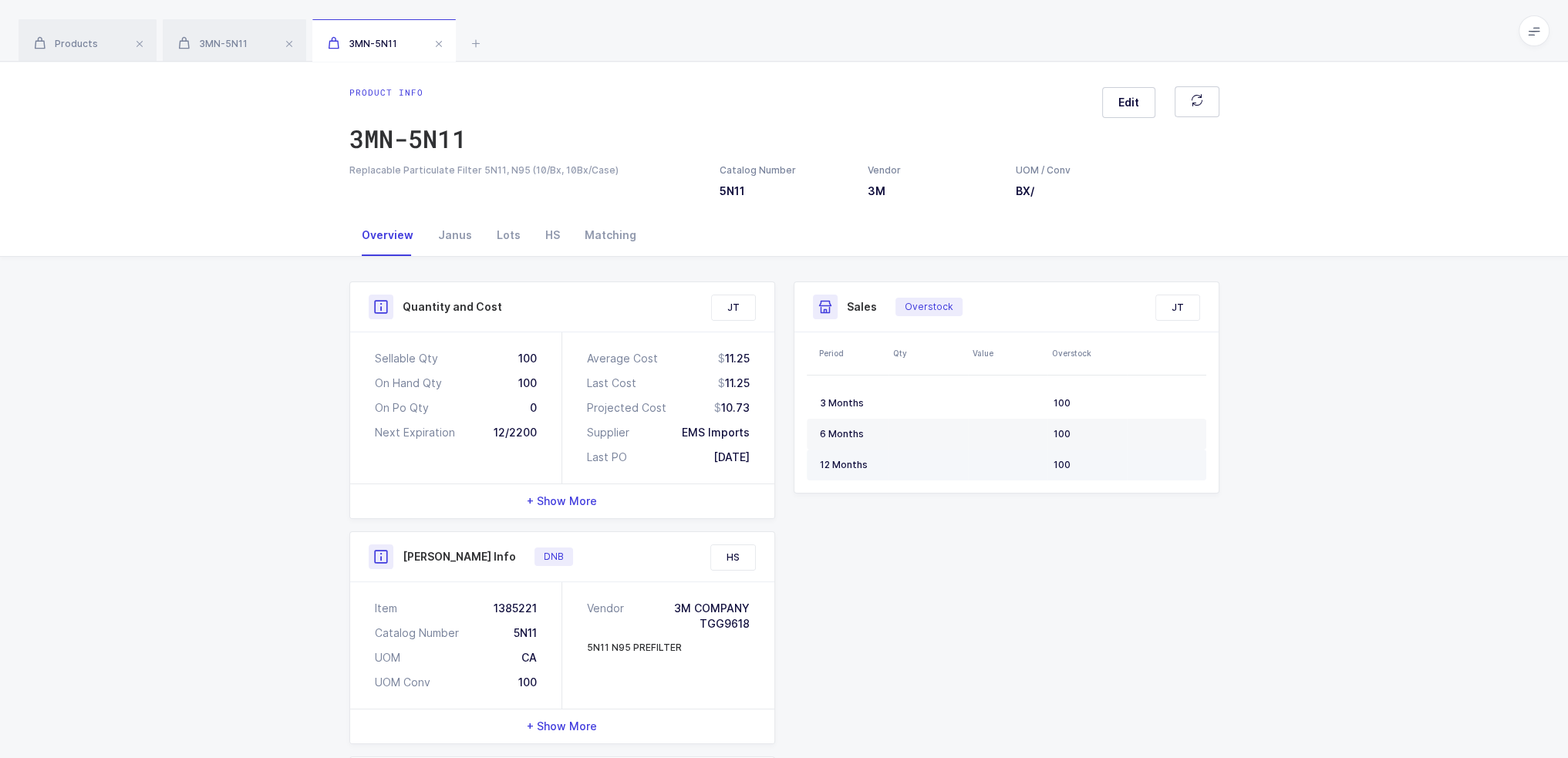
click at [1092, 463] on div "100" at bounding box center [1088, 465] width 67 height 12
drag, startPoint x: 1102, startPoint y: 463, endPoint x: 1044, endPoint y: 274, distance: 197.7
click at [1044, 274] on div "Quantity and Cost JT Sellable Qty 100 On Hand Qty 100 On Po Qty 0 Next Expirati…" at bounding box center [784, 621] width 895 height 729
click at [224, 50] on div "3MN-5N11" at bounding box center [235, 41] width 144 height 43
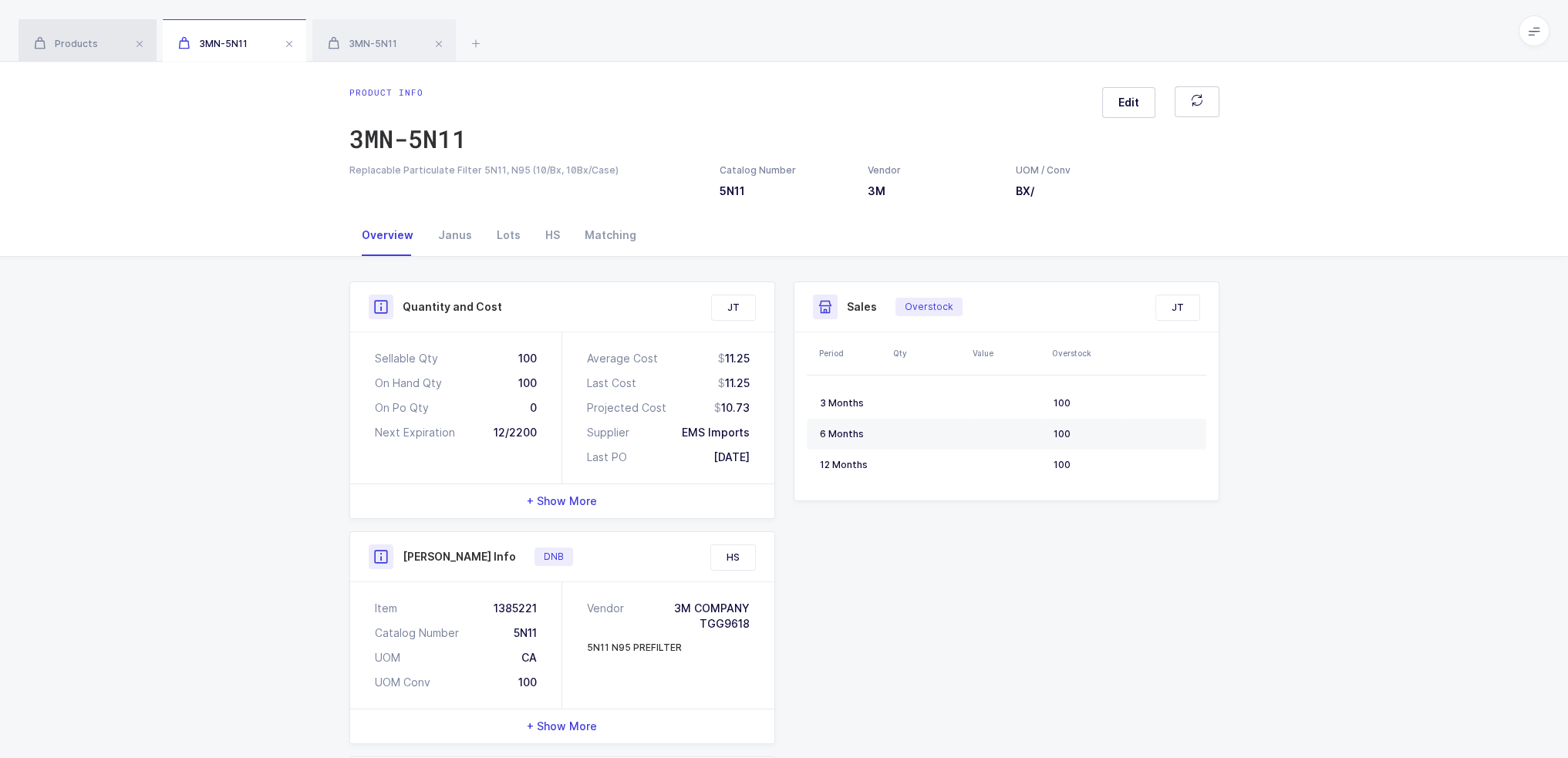
click at [51, 44] on span "Products" at bounding box center [66, 43] width 64 height 12
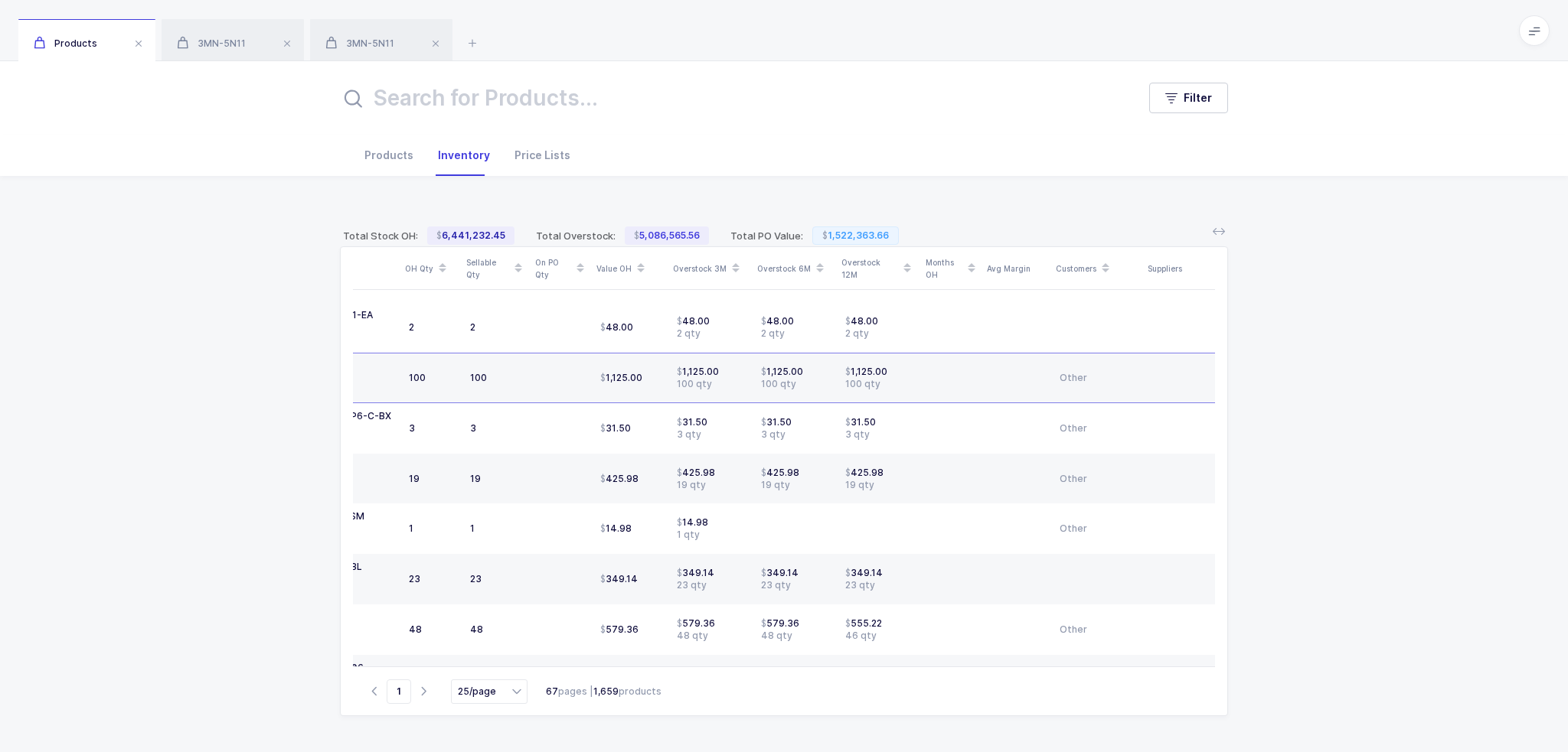
scroll to position [0, 217]
click at [983, 274] on icon at bounding box center [982, 272] width 8 height 8
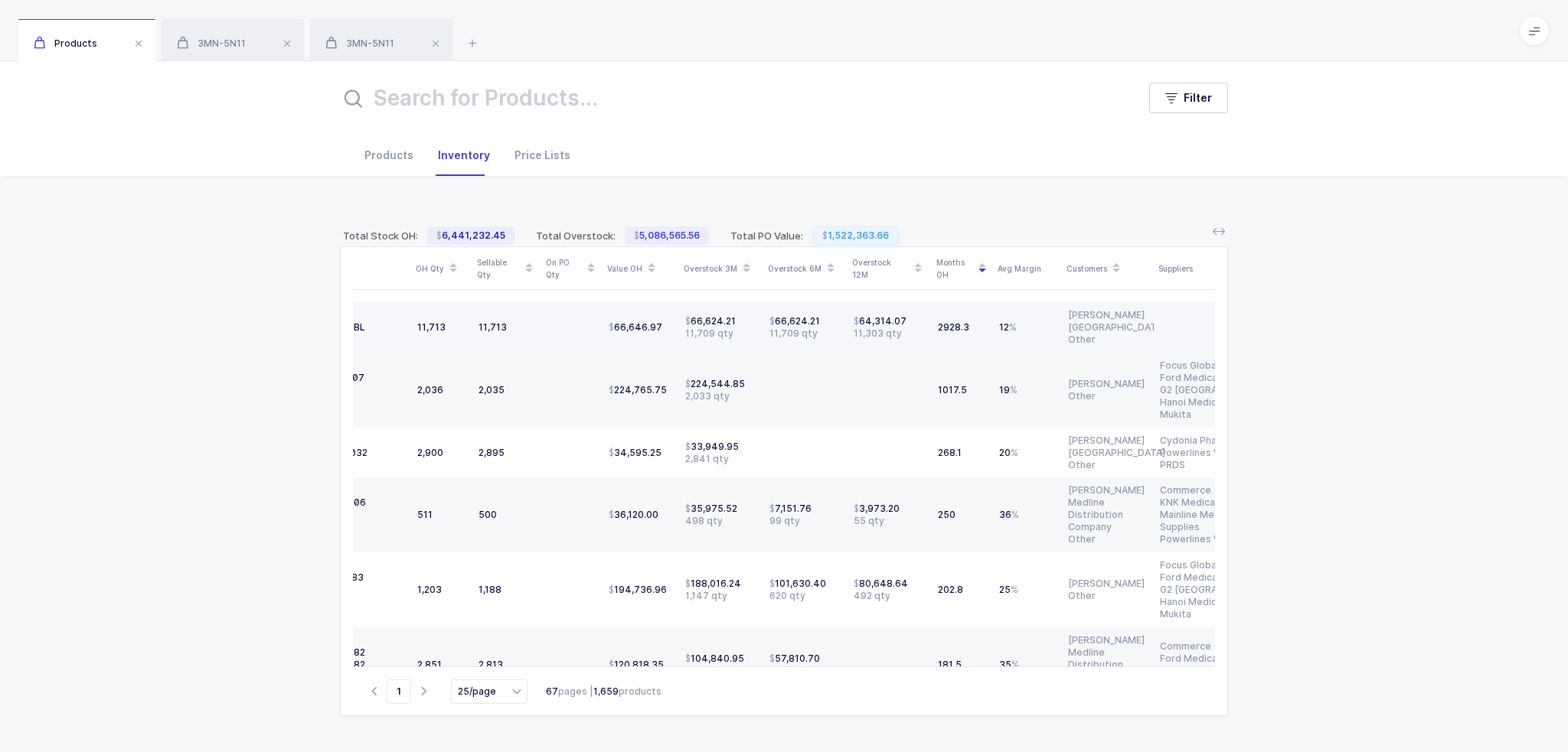
click at [972, 322] on div "2928.3" at bounding box center [963, 328] width 49 height 12
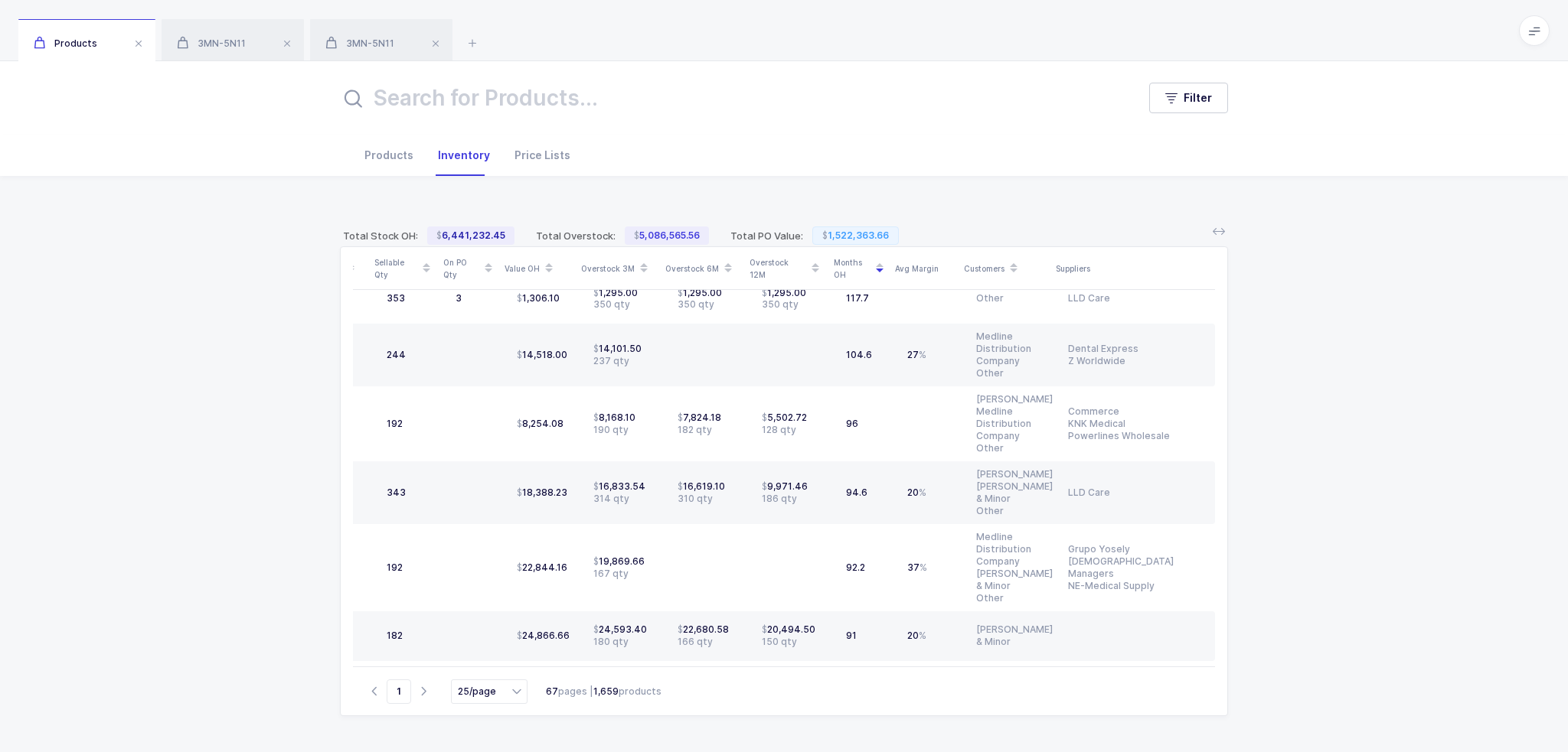
scroll to position [1180, 95]
click at [1216, 98] on button "Filter" at bounding box center [1189, 98] width 79 height 31
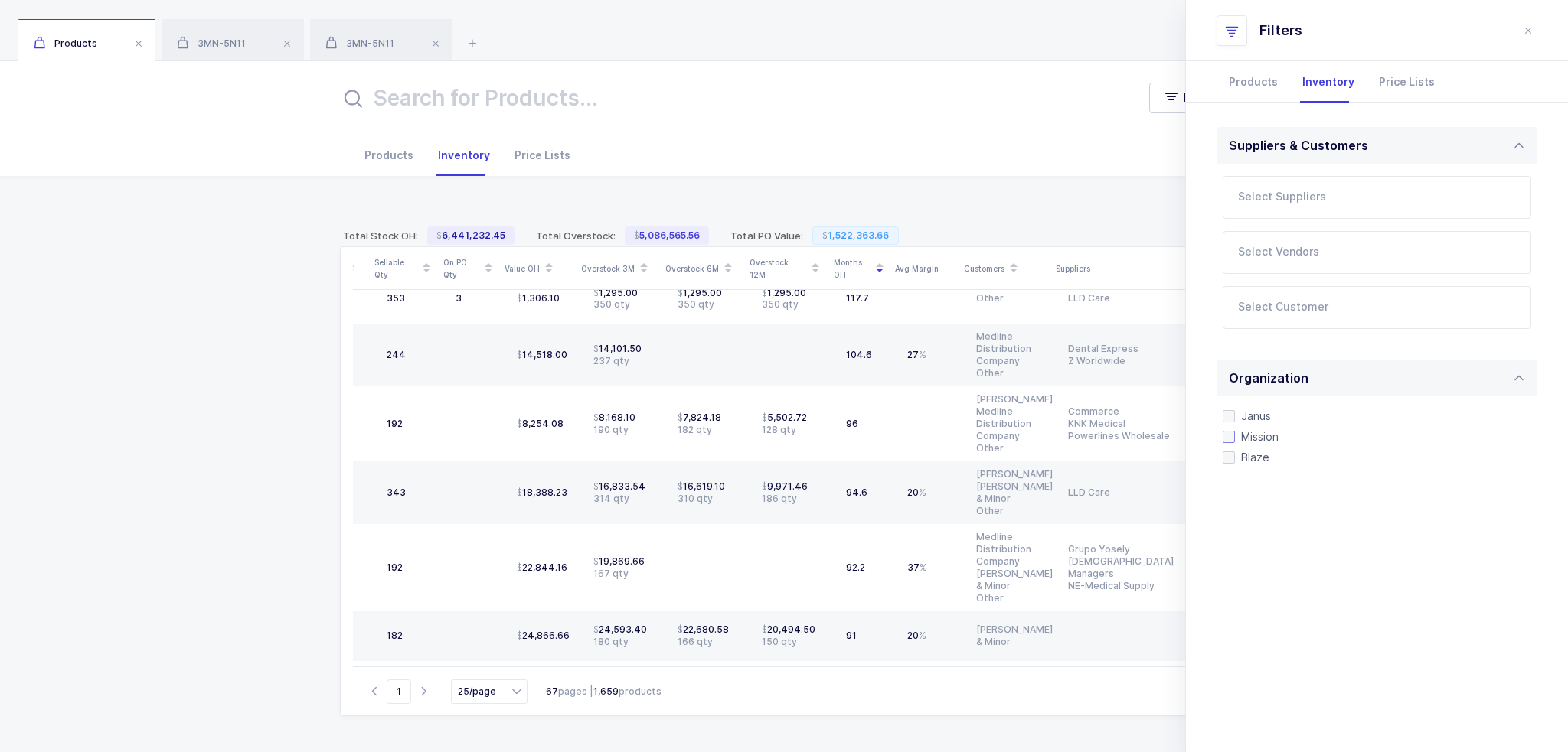
click at [1252, 434] on span "Mission" at bounding box center [1257, 436] width 44 height 15
click at [1235, 431] on input "Mission" at bounding box center [1235, 431] width 0 height 0
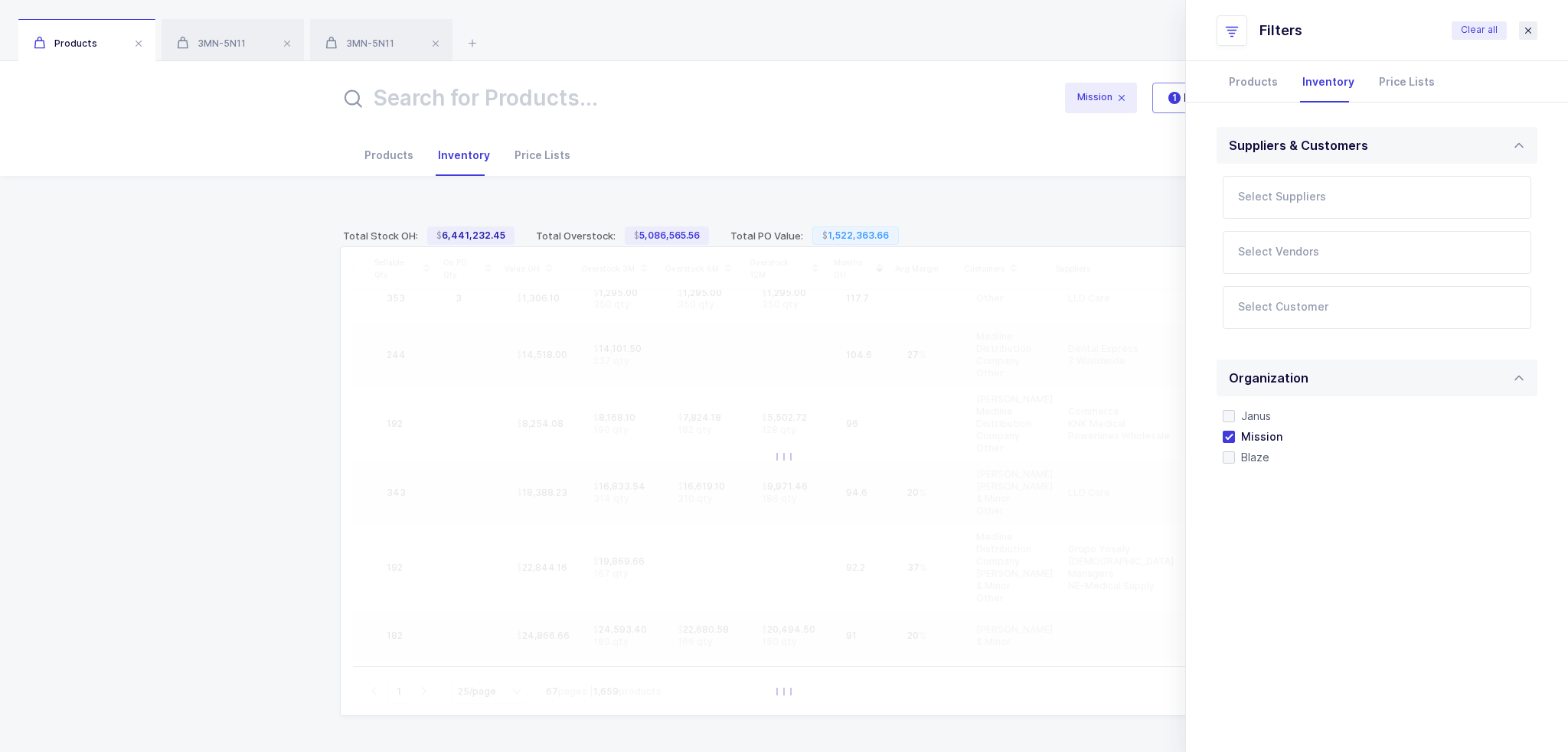
click at [1530, 30] on icon "close drawer" at bounding box center [1528, 31] width 12 height 12
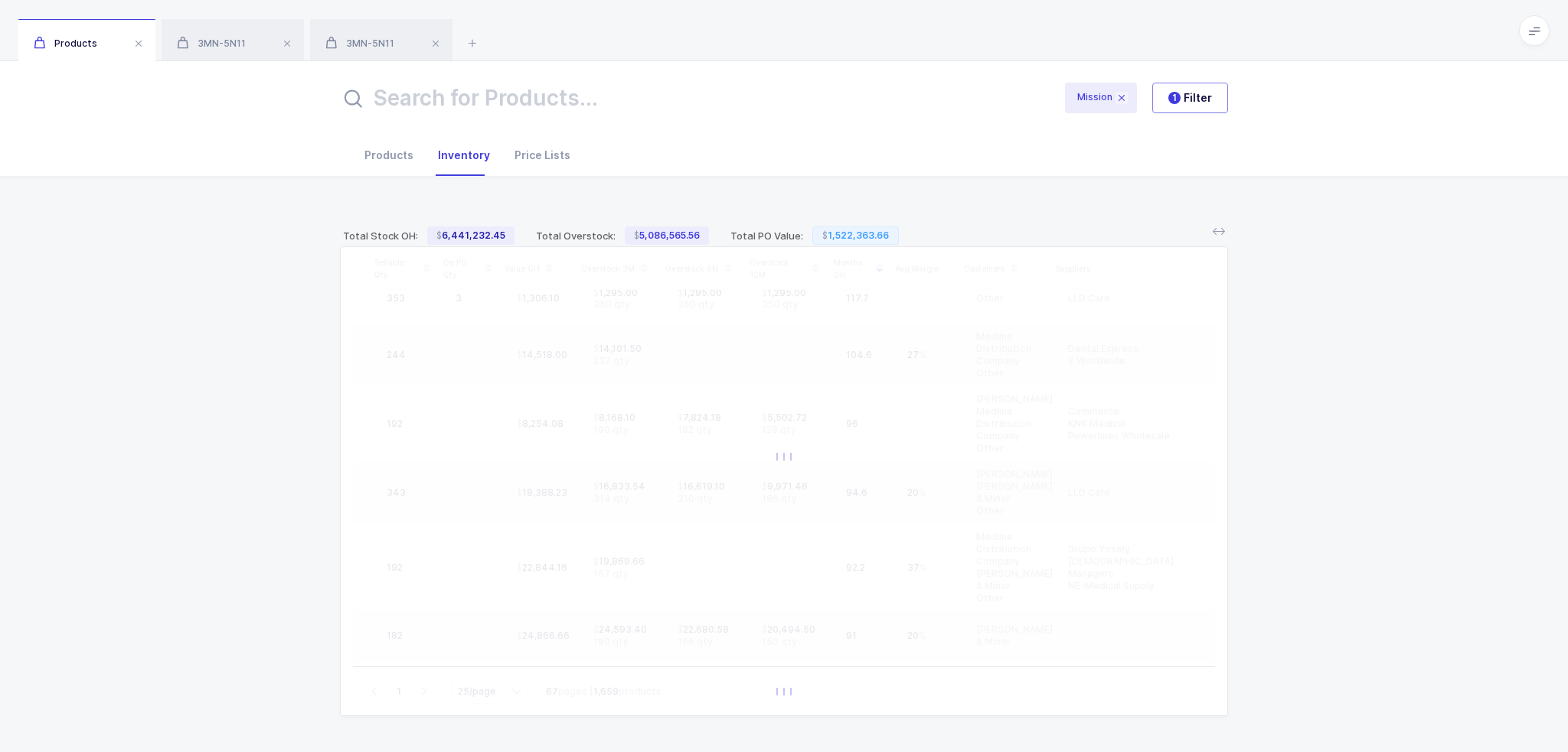
click at [1122, 98] on icon at bounding box center [1122, 98] width 12 height 12
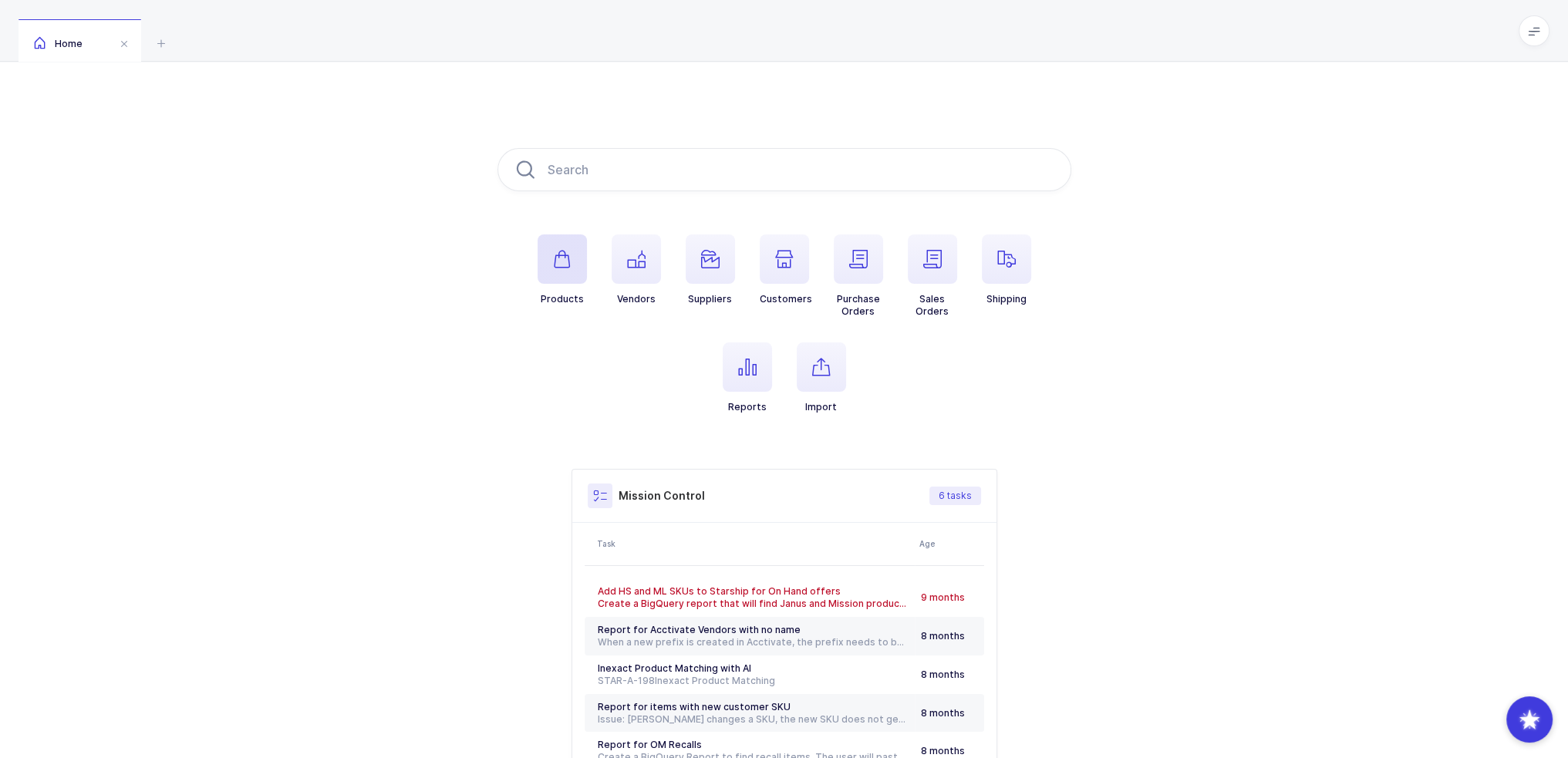
click at [560, 262] on icon "button" at bounding box center [562, 259] width 19 height 19
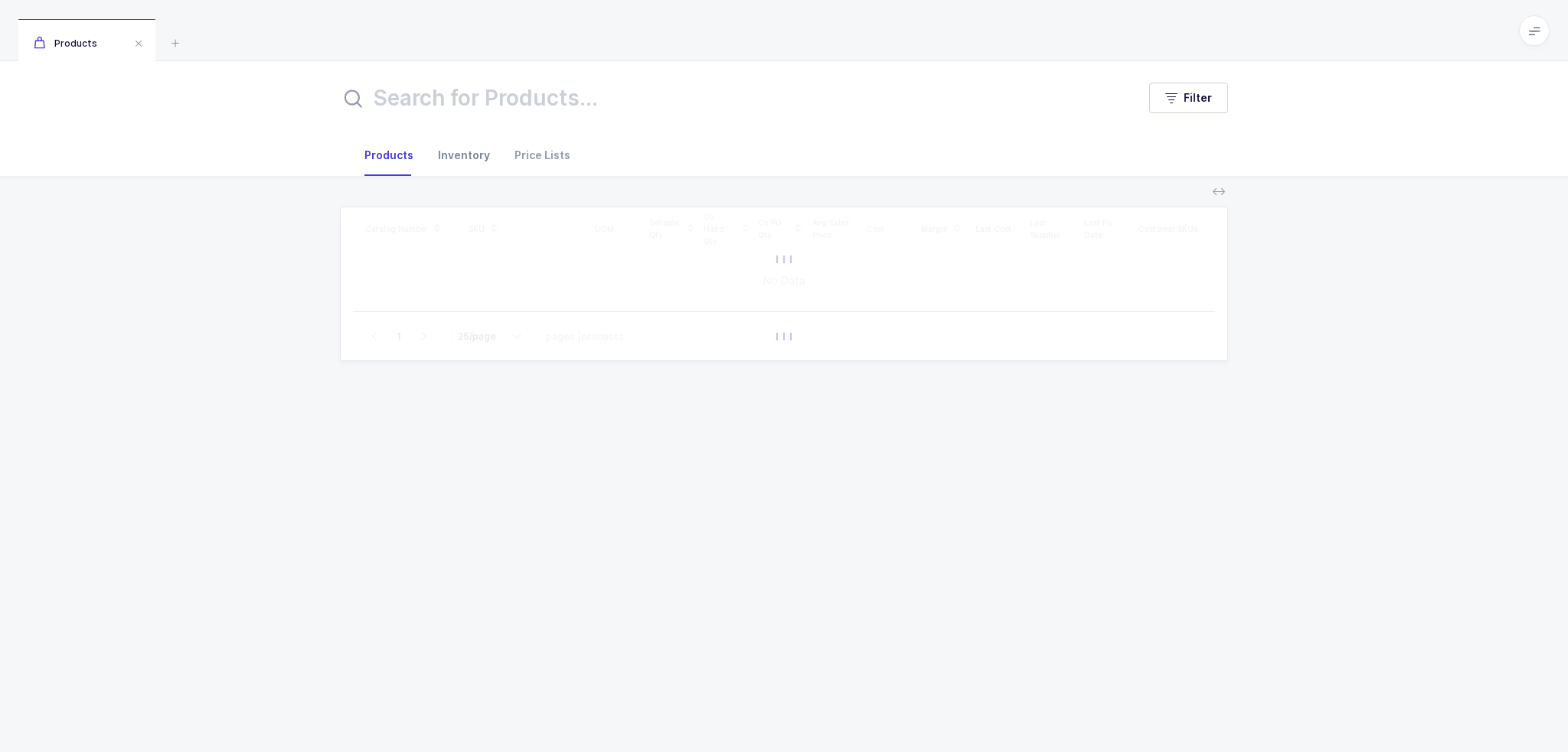
click at [478, 157] on div "Inventory" at bounding box center [464, 155] width 77 height 41
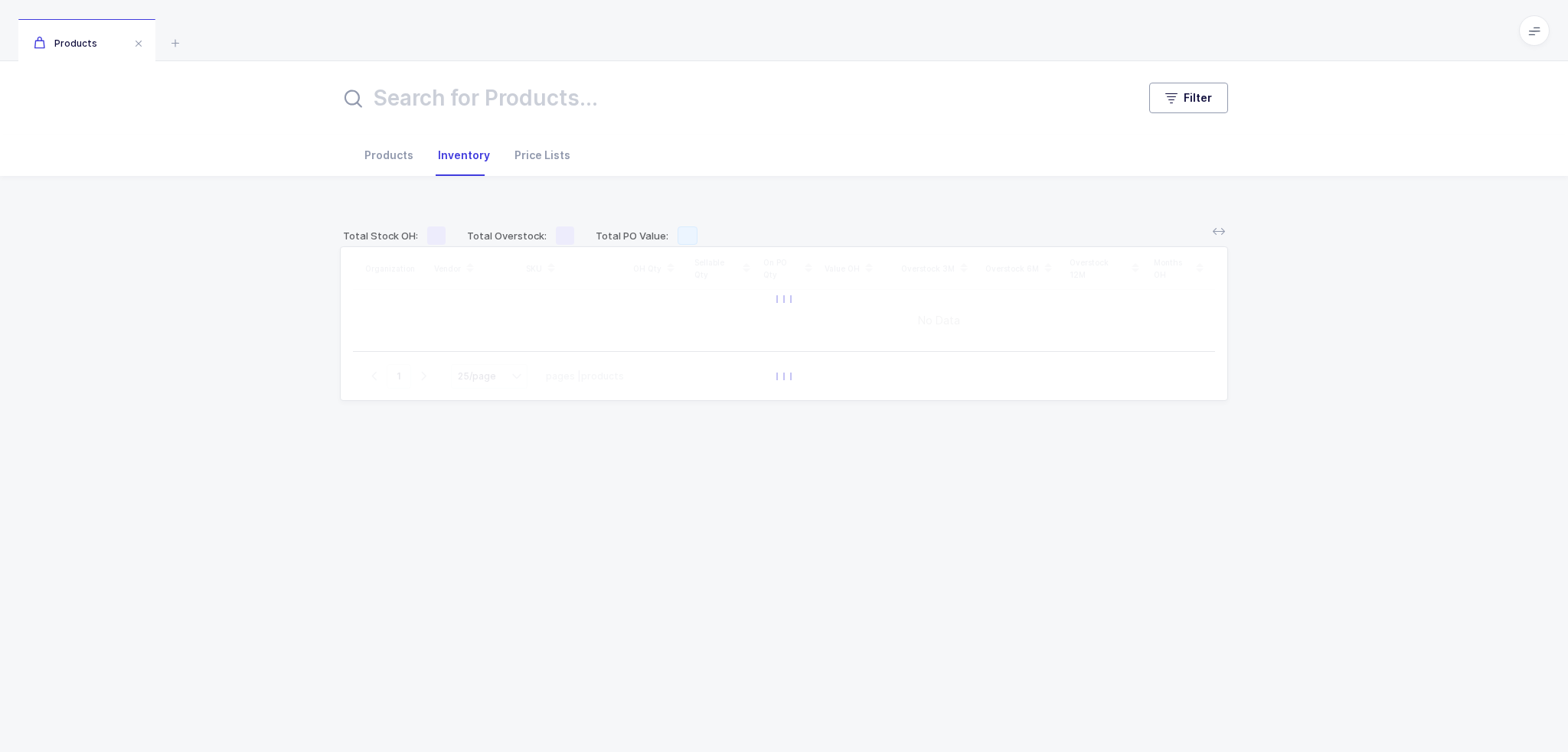
click at [1208, 113] on button "Filter" at bounding box center [1189, 98] width 79 height 31
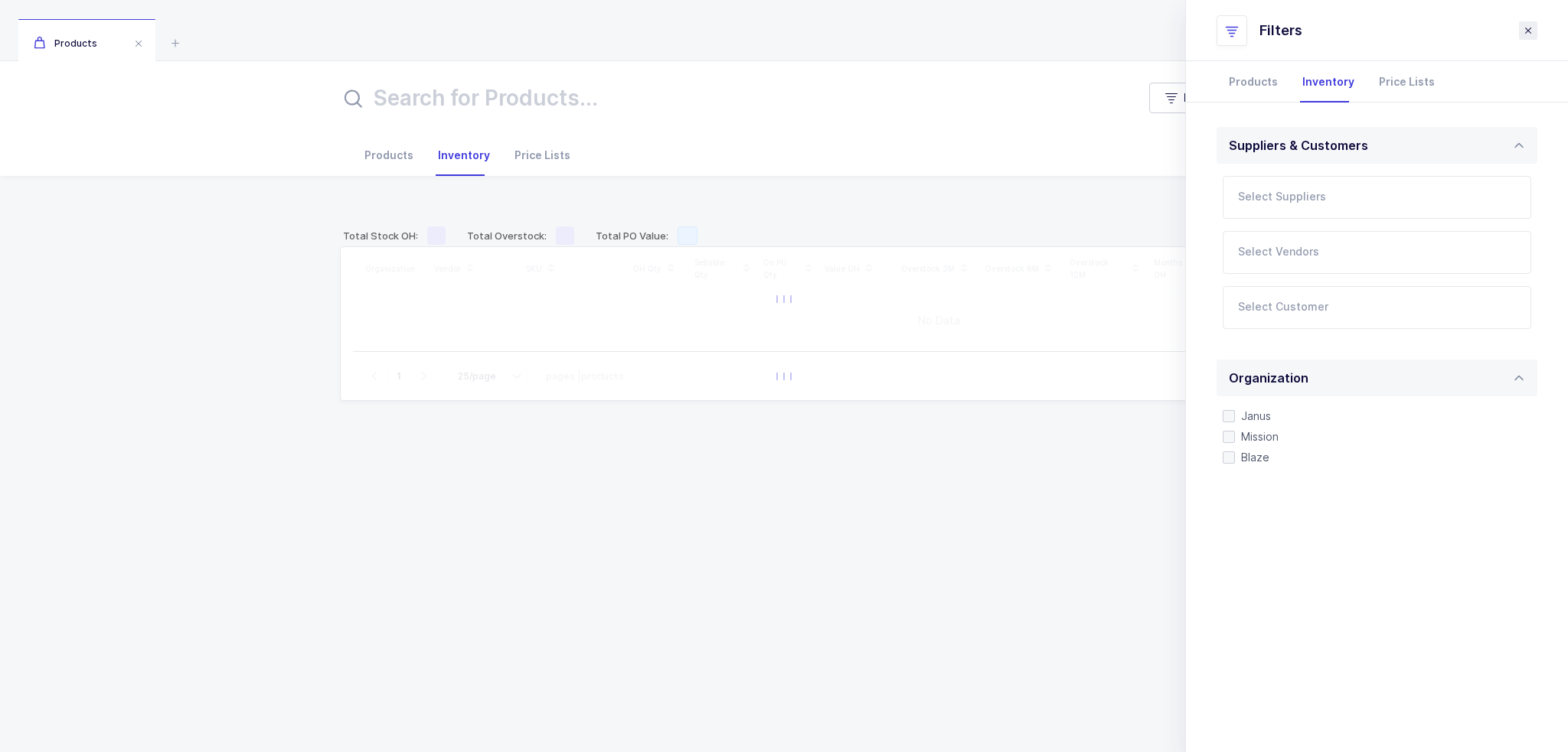
click at [1536, 27] on button "close drawer" at bounding box center [1528, 30] width 18 height 18
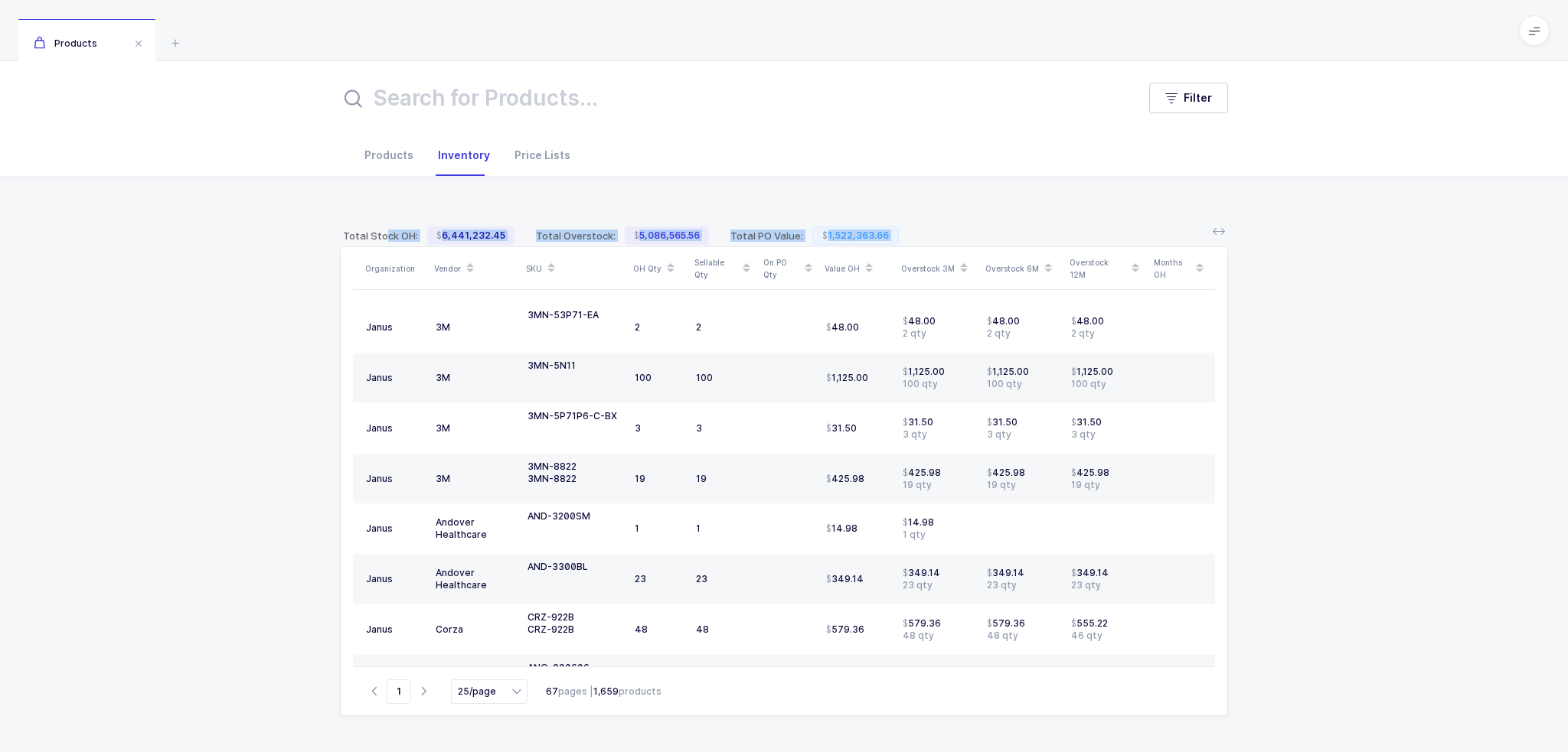
drag, startPoint x: 288, startPoint y: 212, endPoint x: 291, endPoint y: 397, distance: 185.0
click at [291, 397] on div "Total Stock OH: 6,441,232.45 Total Overstock: 5,086,565.56 Total PO Value: 1,52…" at bounding box center [784, 464] width 1543 height 575
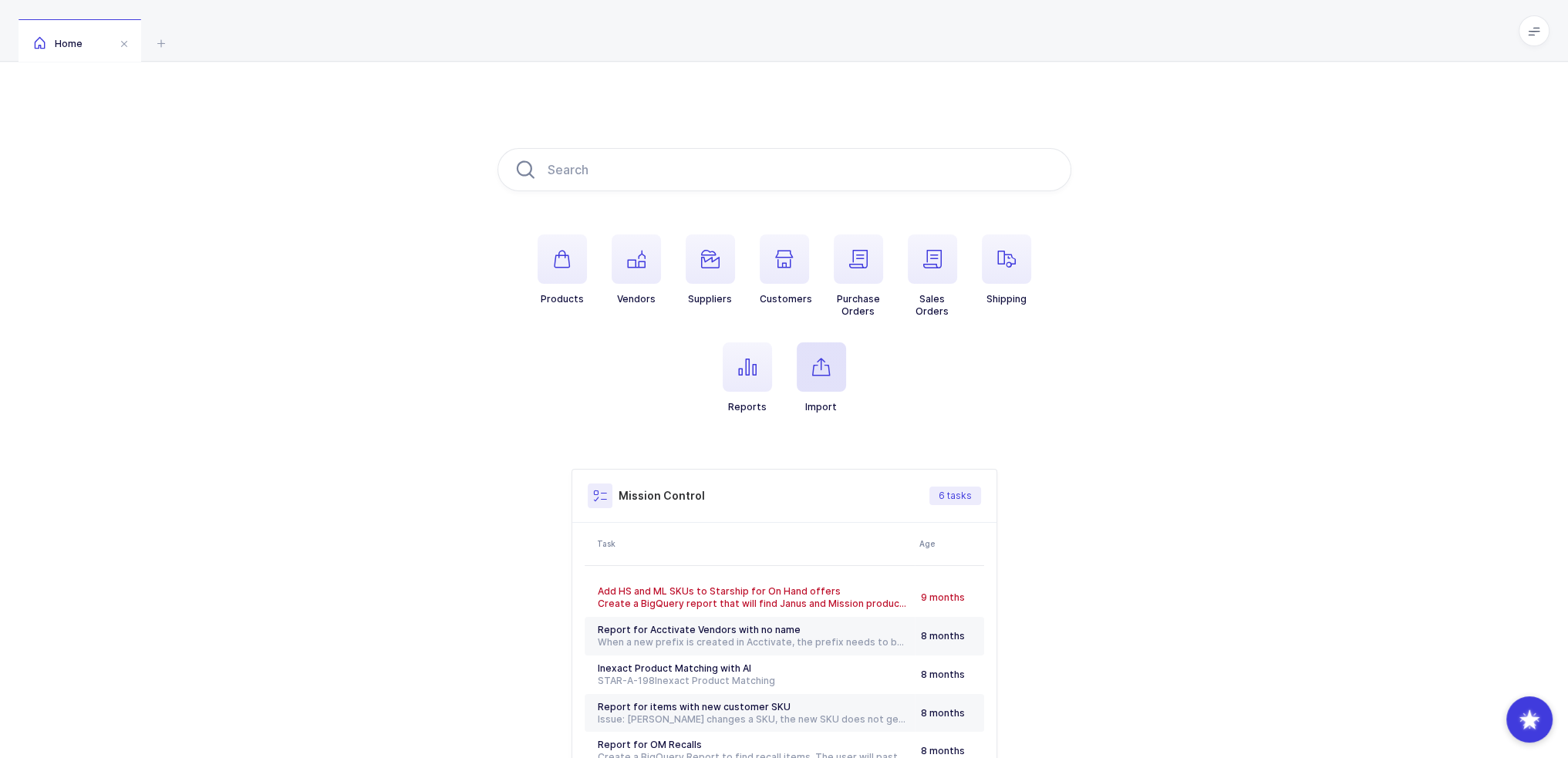
click at [813, 354] on span "button" at bounding box center [822, 367] width 50 height 50
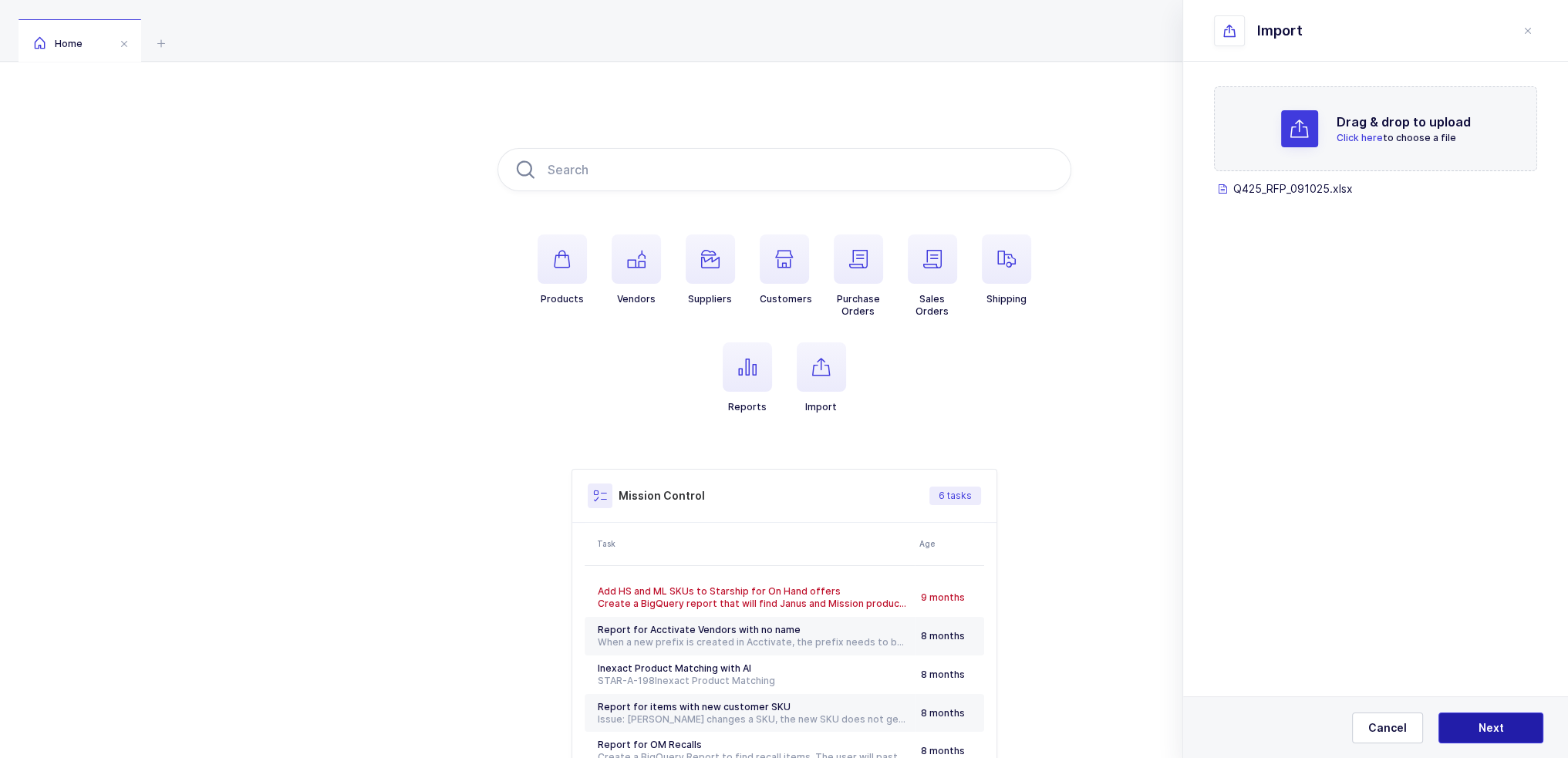
click at [1491, 724] on span "Next" at bounding box center [1491, 728] width 26 height 15
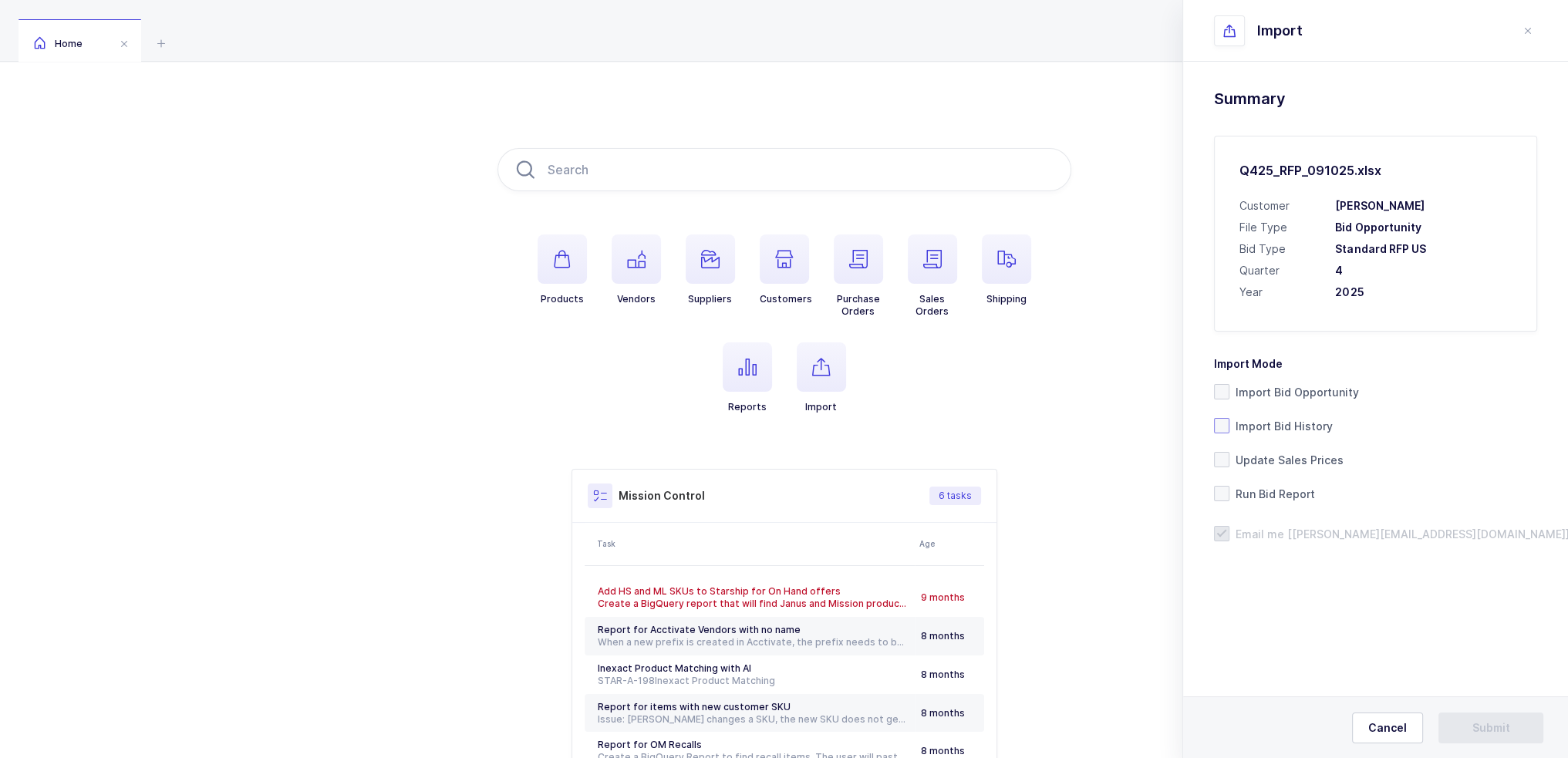
click at [1303, 423] on span "Import Bid History" at bounding box center [1281, 426] width 104 height 15
click at [1229, 418] on input "Import Bid History" at bounding box center [1229, 418] width 0 height 0
click at [1498, 730] on span "Submit" at bounding box center [1491, 728] width 38 height 15
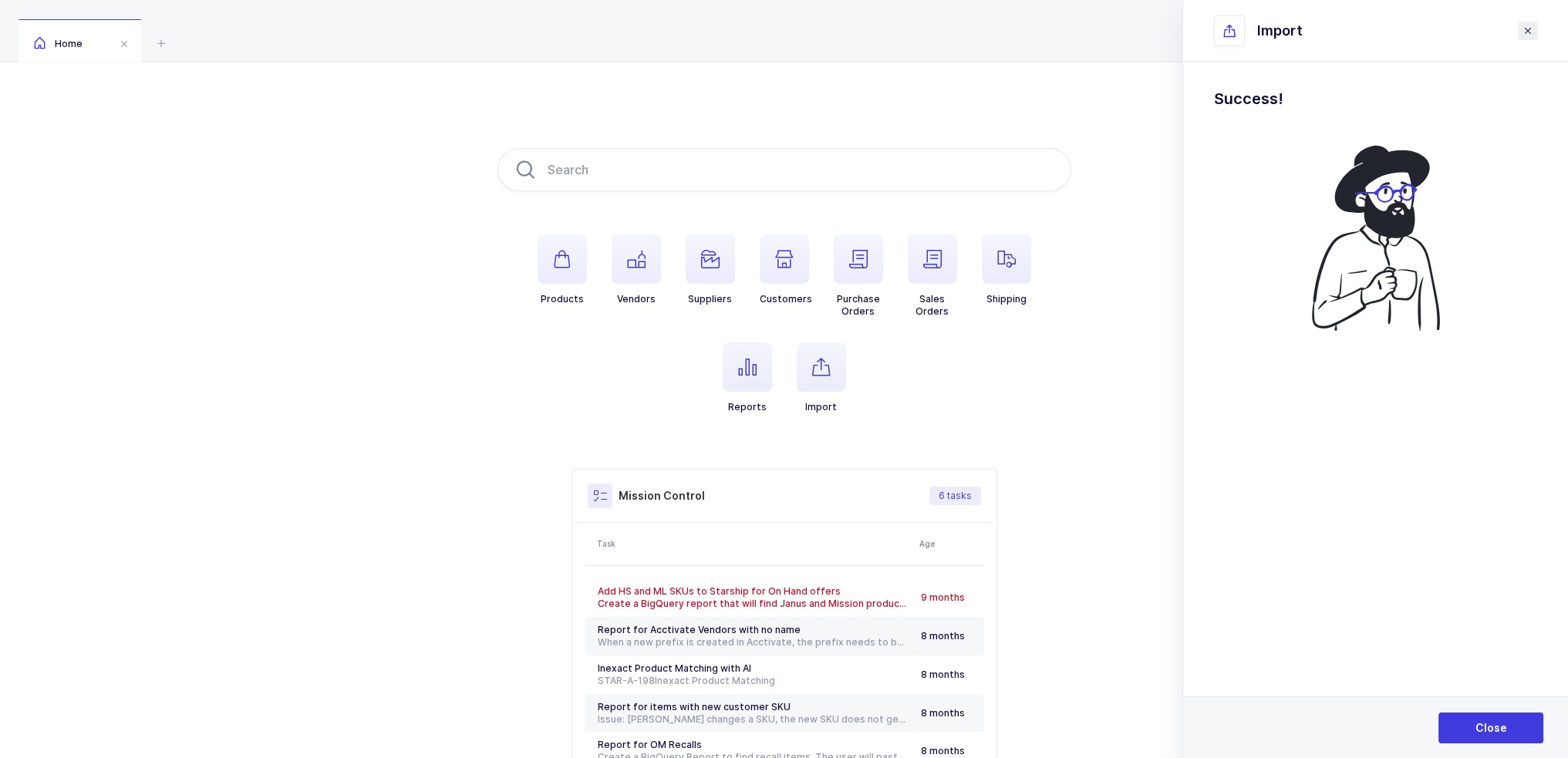
click at [1530, 32] on icon "close drawer" at bounding box center [1528, 31] width 12 height 12
